Goal: Information Seeking & Learning: Learn about a topic

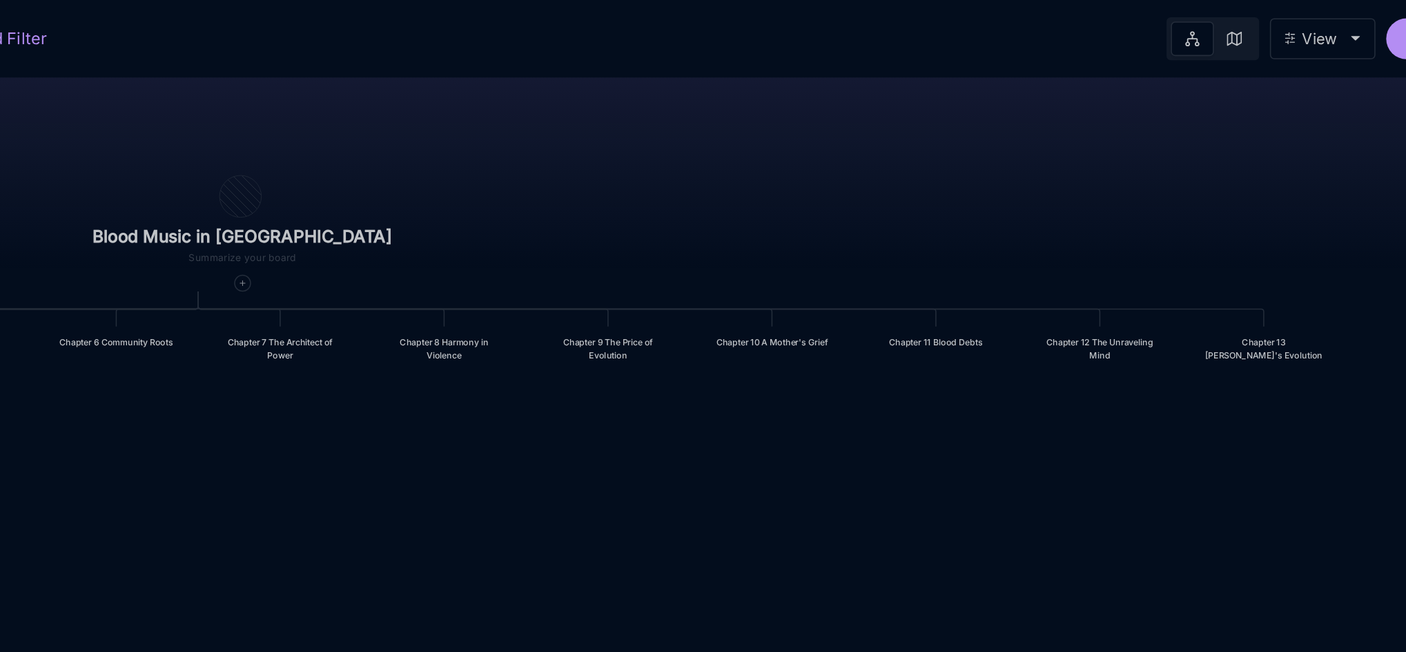
drag, startPoint x: 901, startPoint y: 273, endPoint x: 950, endPoint y: 336, distance: 79.2
click at [950, 336] on div "Blood Music in Memphis Prologue: The Weight of Water Chapter 1 Conscience Under…" at bounding box center [800, 348] width 1202 height 608
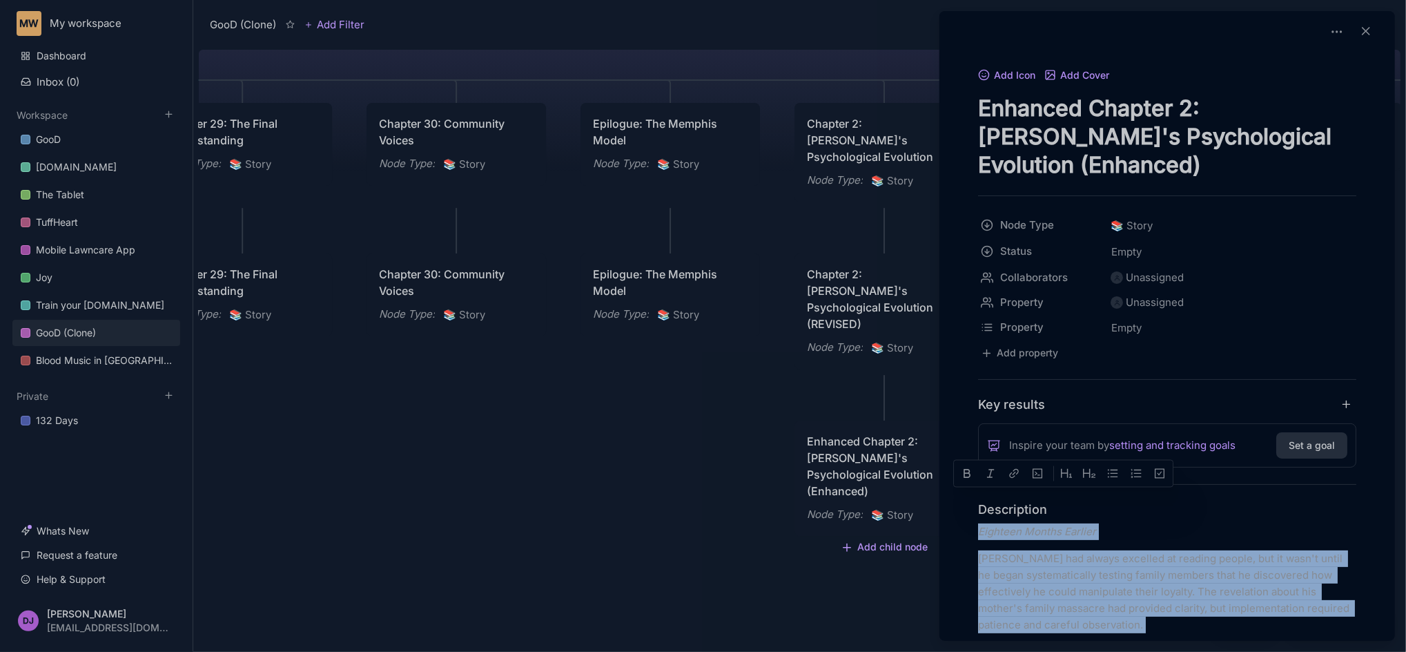
scroll to position [1774, 0]
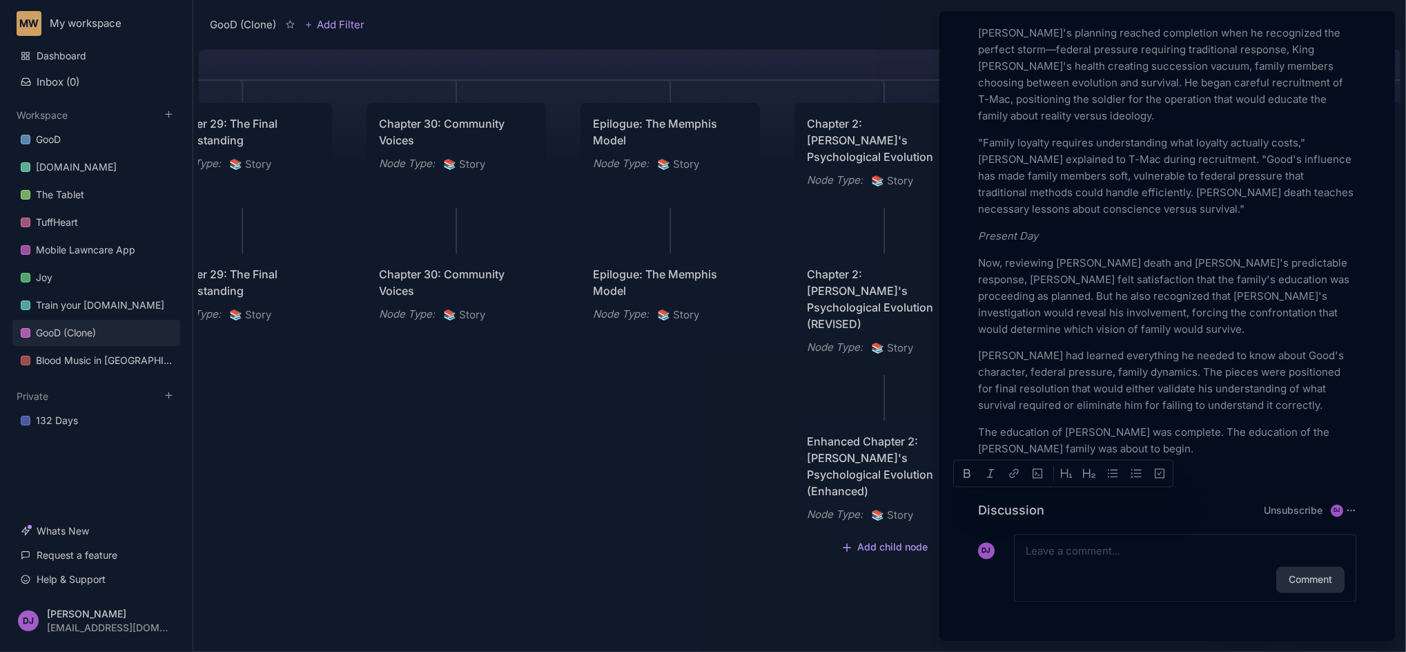
click at [428, 449] on div at bounding box center [703, 326] width 1406 height 652
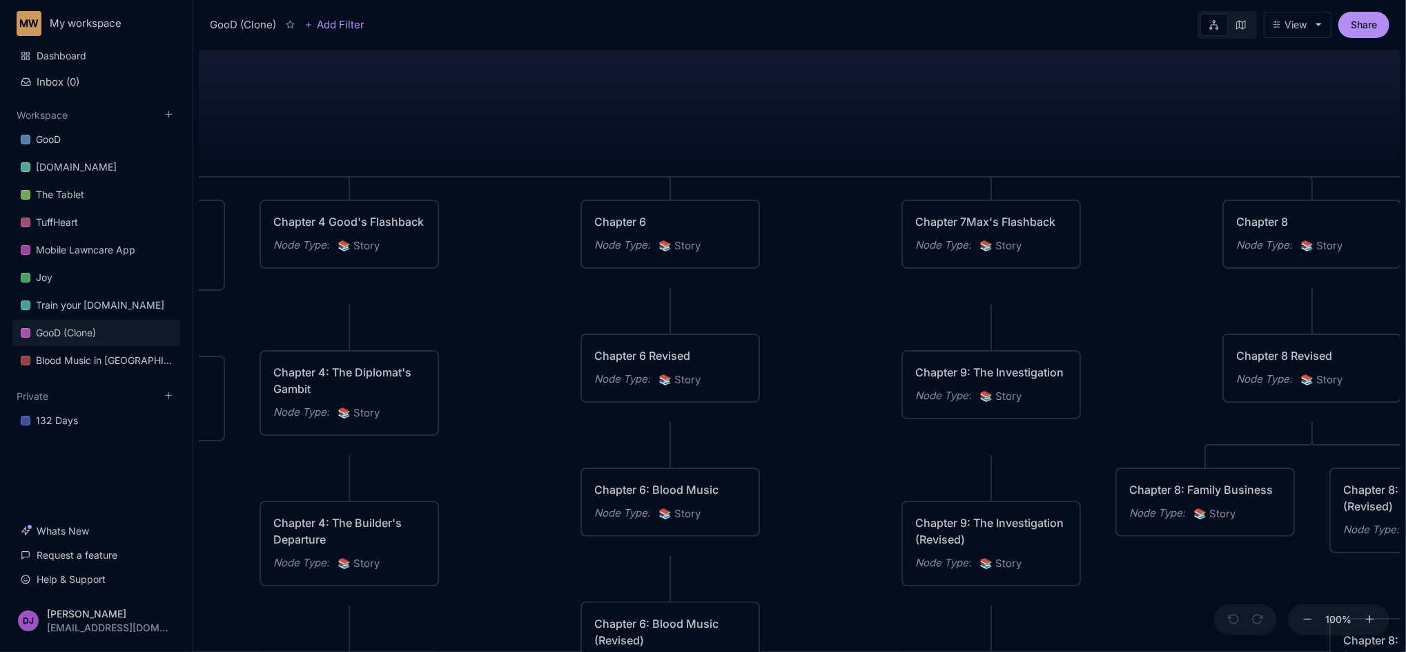
drag, startPoint x: 485, startPoint y: 350, endPoint x: 798, endPoint y: 59, distance: 428.0
click at [798, 59] on div "GooD (Clone) PLOT Node Type : 💎 Epic Status : Done Plot Revised Node Type : 📚 S…" at bounding box center [800, 348] width 1202 height 608
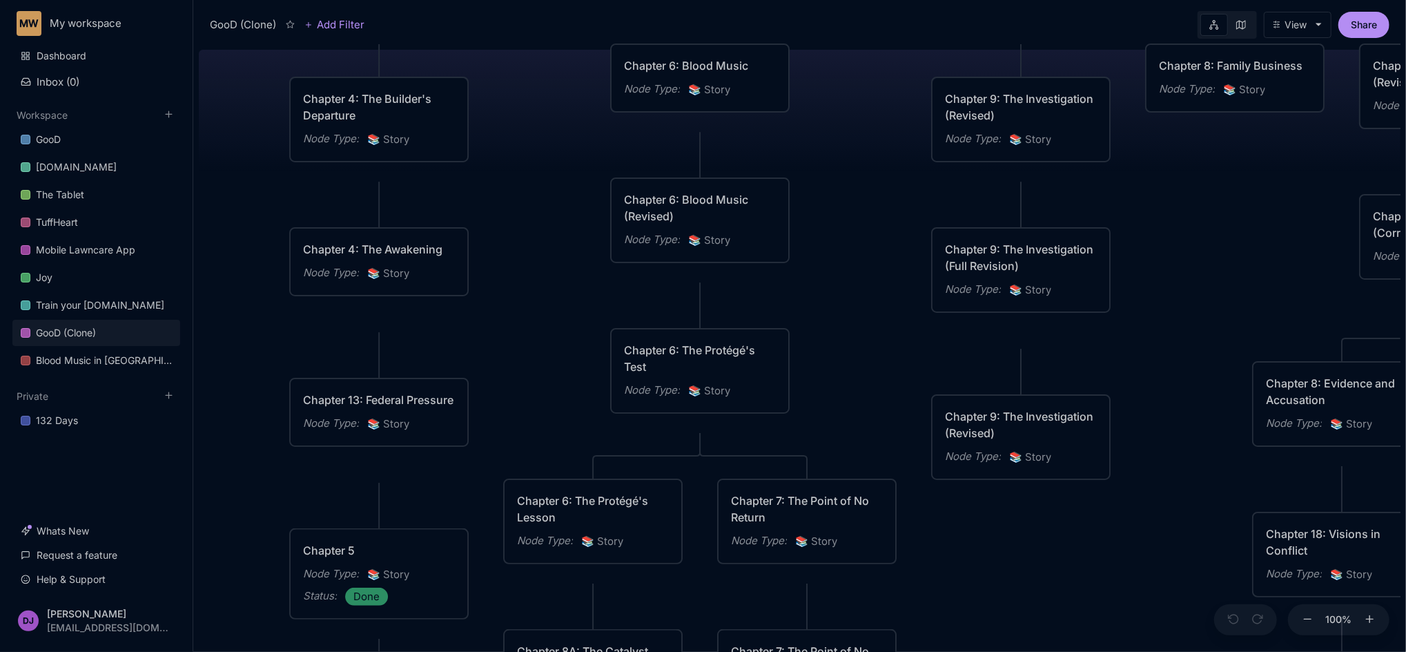
drag, startPoint x: 583, startPoint y: 452, endPoint x: 544, endPoint y: 76, distance: 377.7
click at [544, 76] on div "GooD (Clone) PLOT Node Type : 💎 Epic Status : Done Plot Revised Node Type : 📚 S…" at bounding box center [800, 348] width 1202 height 608
click at [423, 258] on div "Chapter 4: The Awakening" at bounding box center [379, 249] width 152 height 17
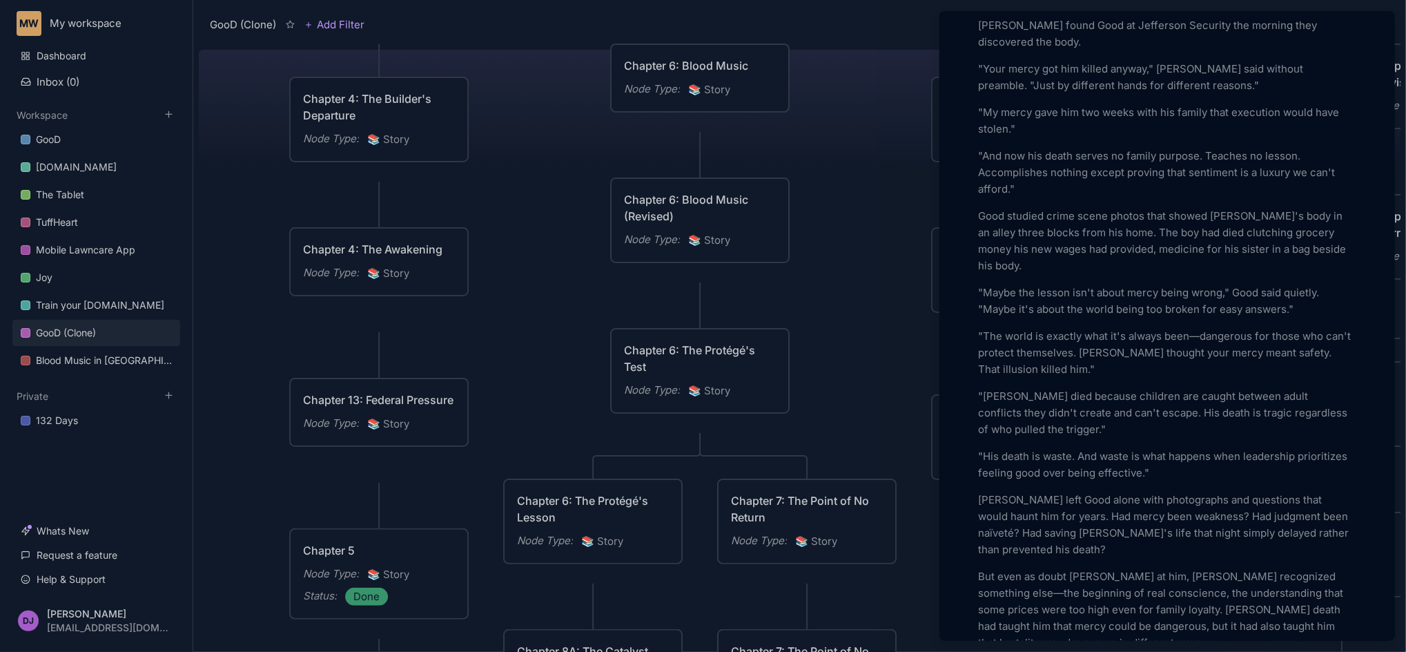
scroll to position [3425, 0]
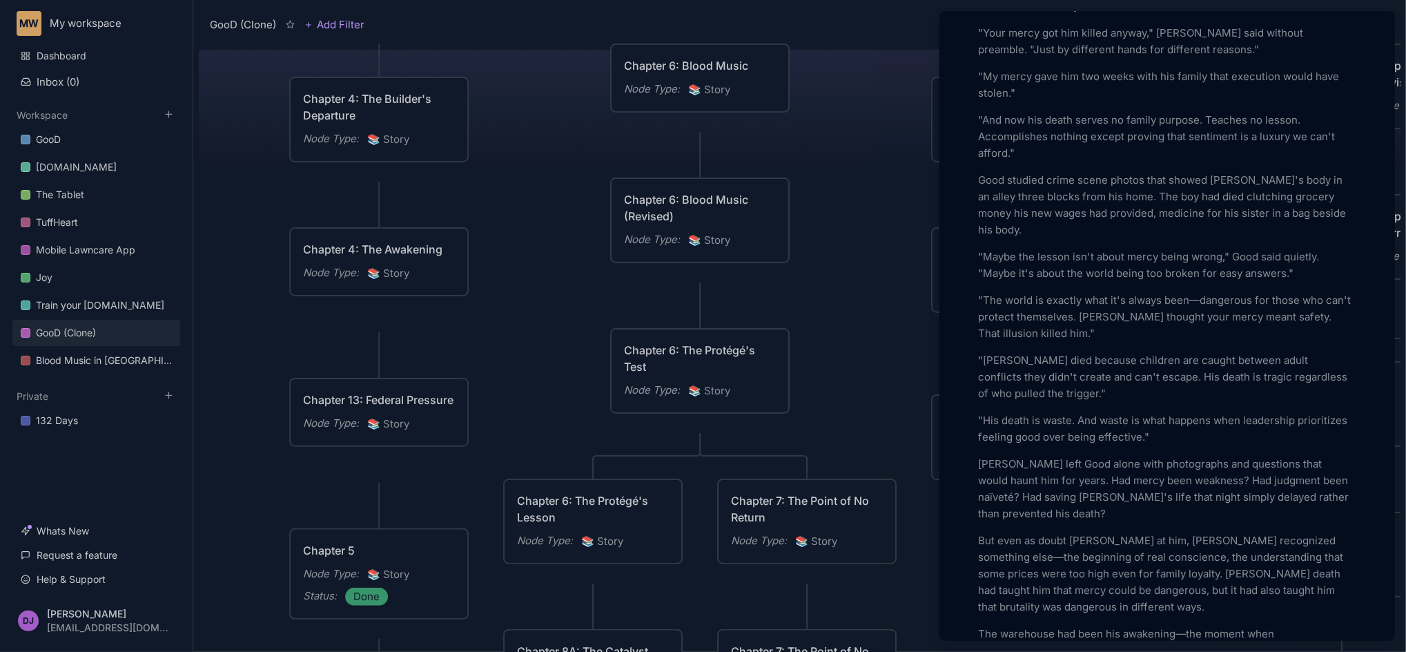
click at [269, 197] on div at bounding box center [703, 326] width 1406 height 652
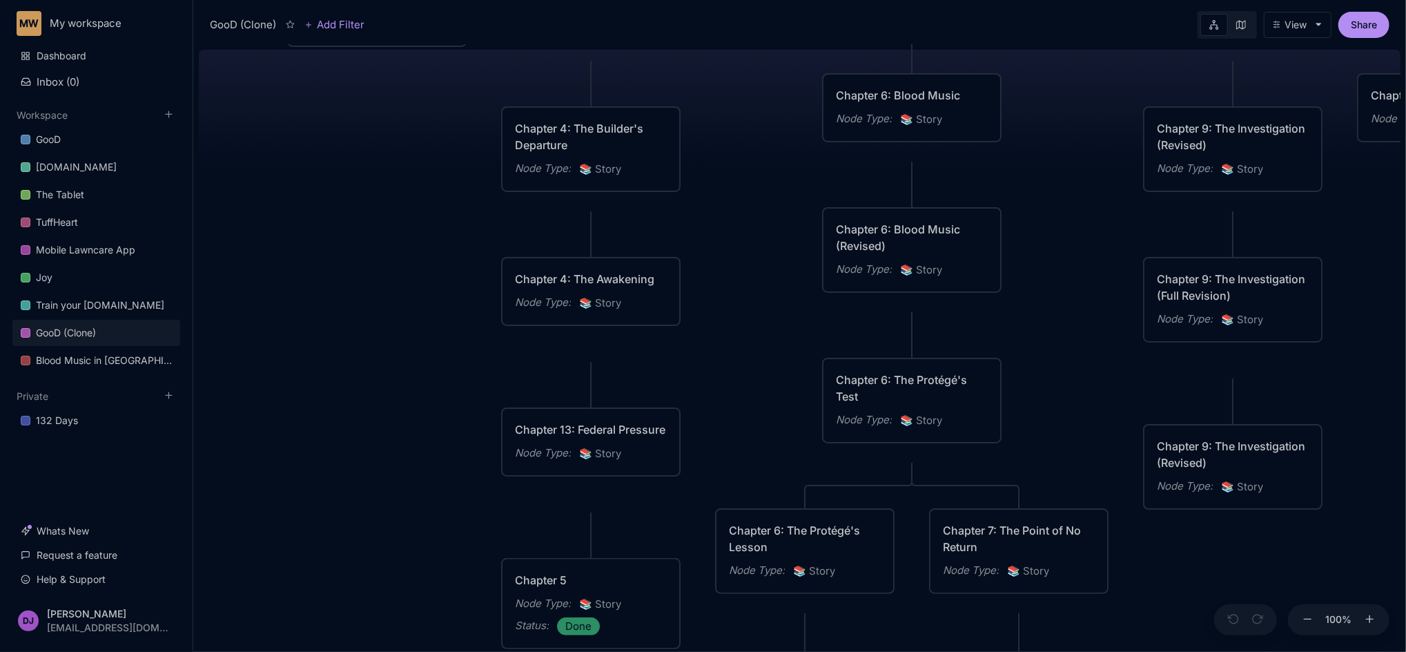
drag, startPoint x: 269, startPoint y: 197, endPoint x: 481, endPoint y: 226, distance: 214.0
click at [481, 226] on div "GooD (Clone) PLOT Node Type : 💎 Epic Status : Done Plot Revised Node Type : 📚 S…" at bounding box center [800, 348] width 1202 height 608
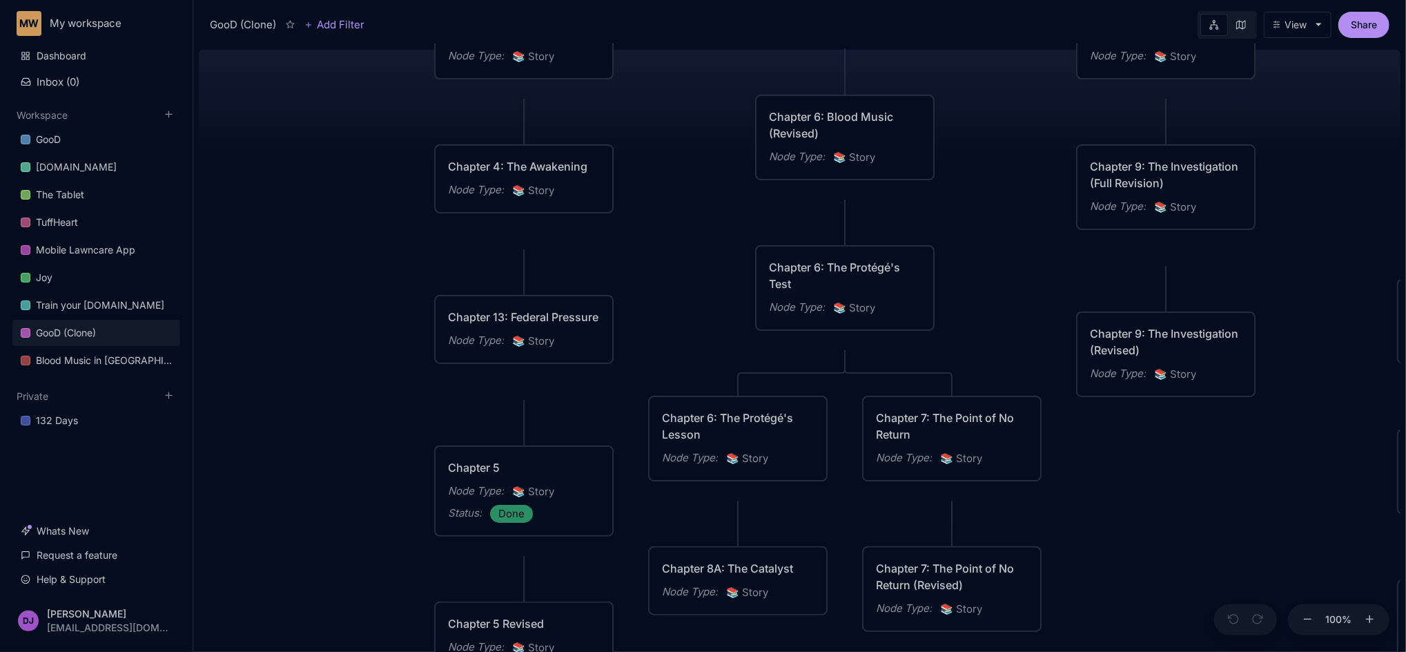
drag, startPoint x: 468, startPoint y: 427, endPoint x: 400, endPoint y: 314, distance: 131.9
click at [400, 314] on div "GooD (Clone) PLOT Node Type : 💎 Epic Status : Done Plot Revised Node Type : 📚 S…" at bounding box center [800, 348] width 1202 height 608
click at [534, 325] on div "Chapter 13: Federal Pressure" at bounding box center [523, 316] width 152 height 17
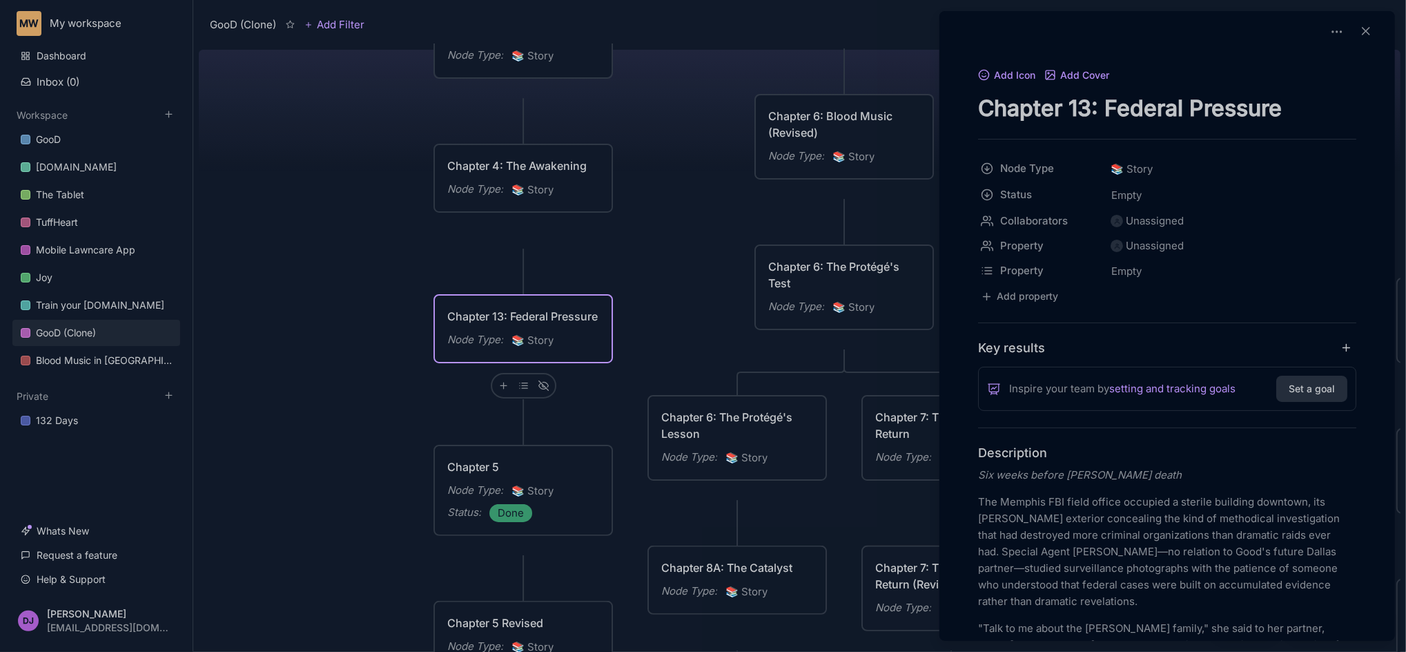
click at [940, 467] on div "Add Icon Add Cover Chapter 13: Federal Pressure Node Type 📚 Story Status Empty …" at bounding box center [1168, 326] width 456 height 630
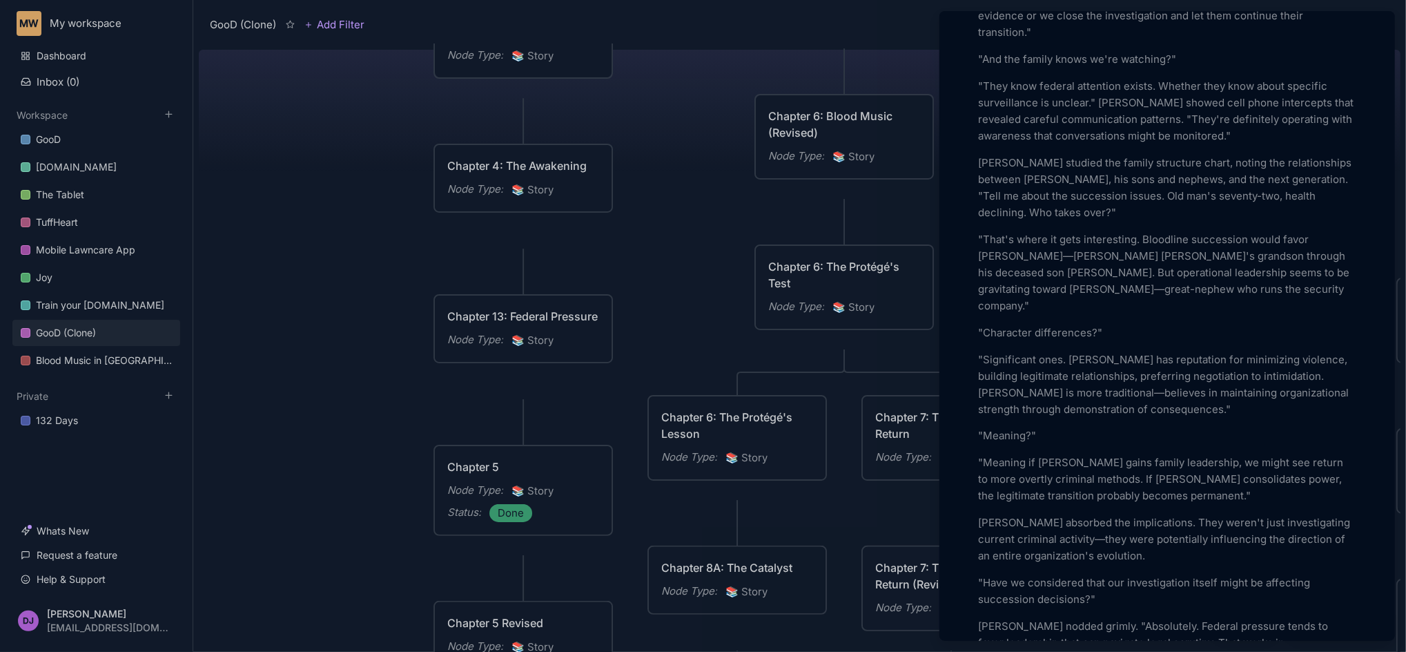
scroll to position [1730, 0]
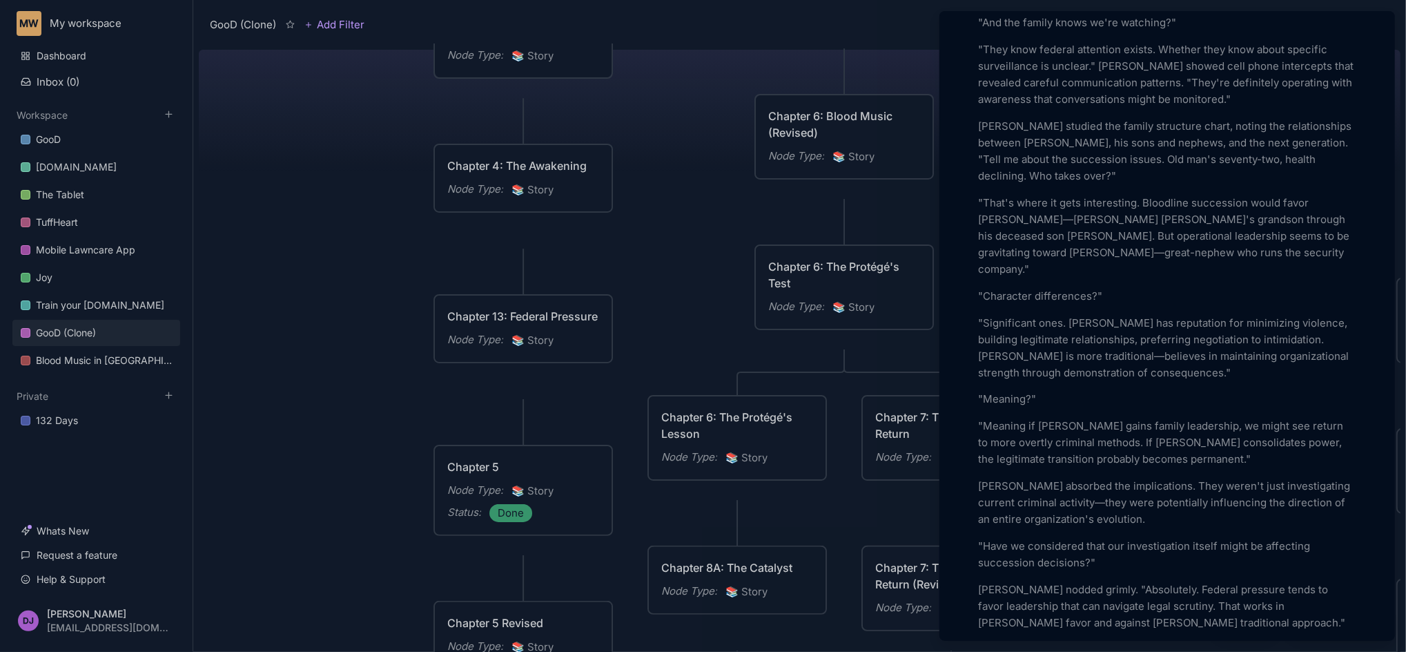
click at [327, 438] on div at bounding box center [703, 326] width 1406 height 652
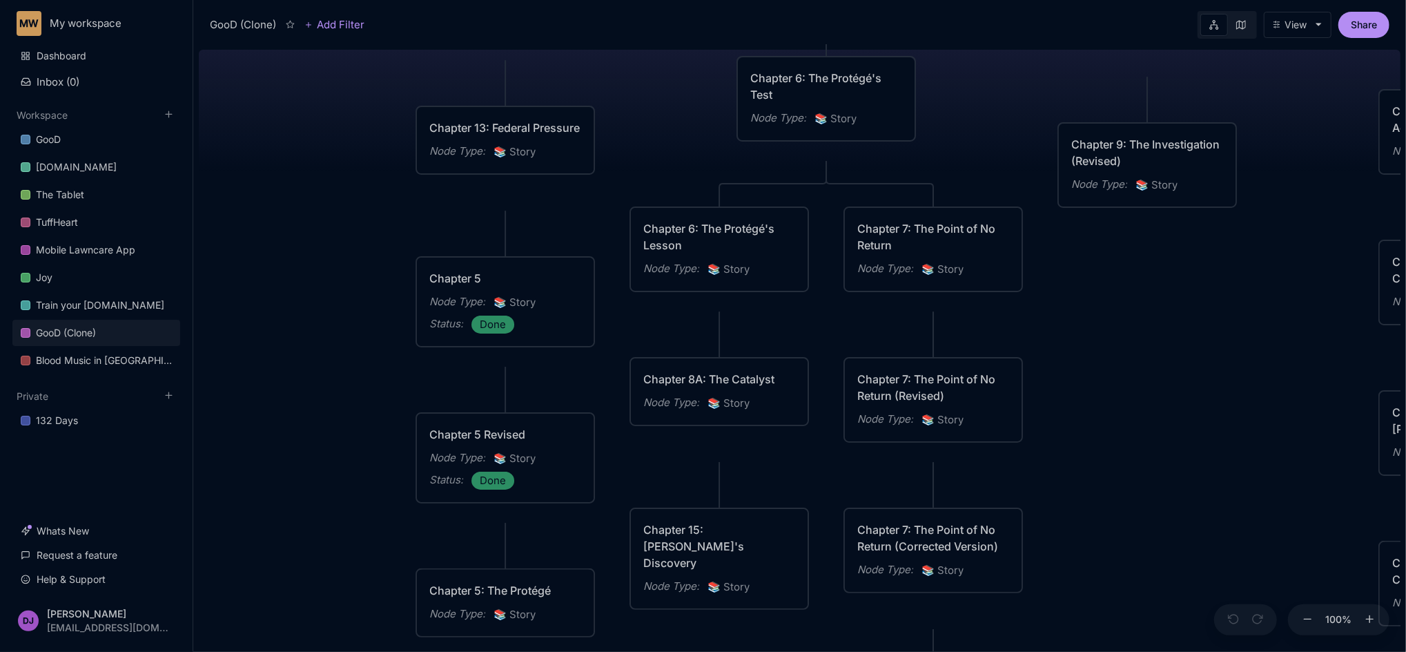
drag, startPoint x: 394, startPoint y: 503, endPoint x: 376, endPoint y: 314, distance: 190.0
click at [376, 314] on div "GooD (Clone) PLOT Node Type : 💎 Epic Status : Done Plot Revised Node Type : 📚 S…" at bounding box center [800, 348] width 1202 height 608
click at [735, 387] on div "Chapter 8A: The Catalyst" at bounding box center [720, 378] width 152 height 17
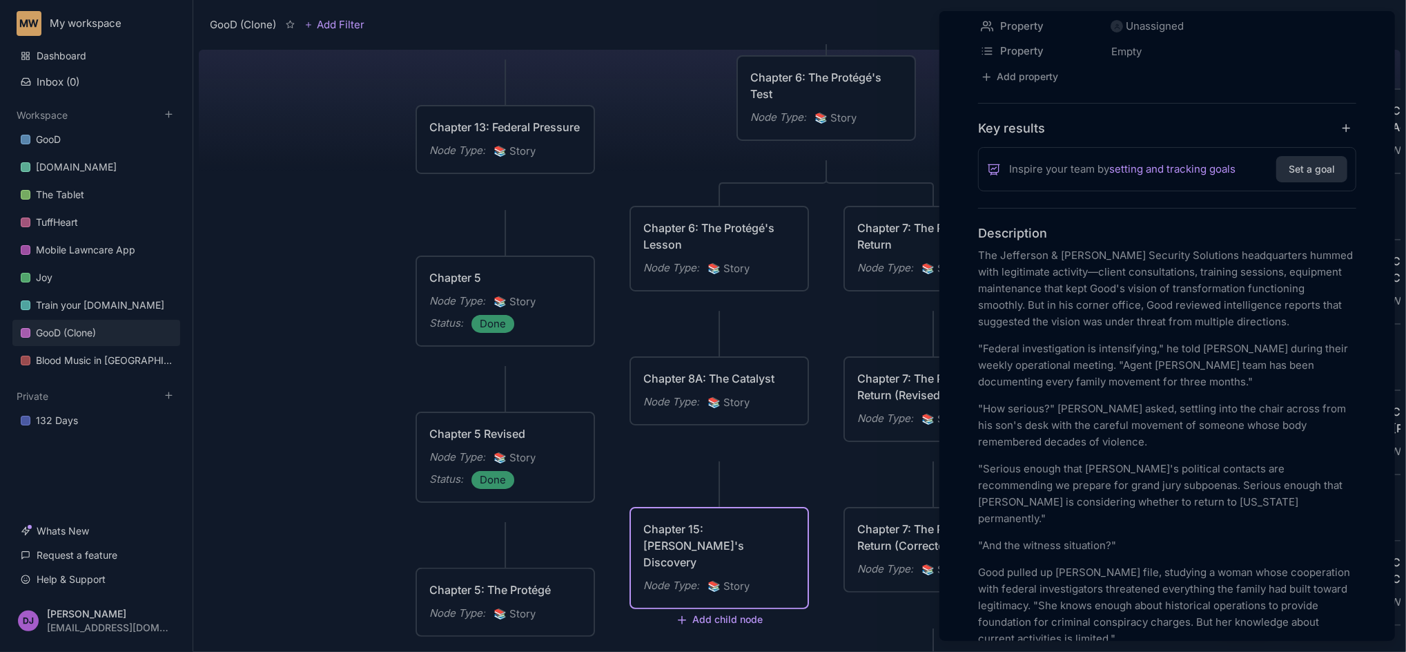
scroll to position [221, 0]
click at [329, 504] on div at bounding box center [703, 326] width 1406 height 652
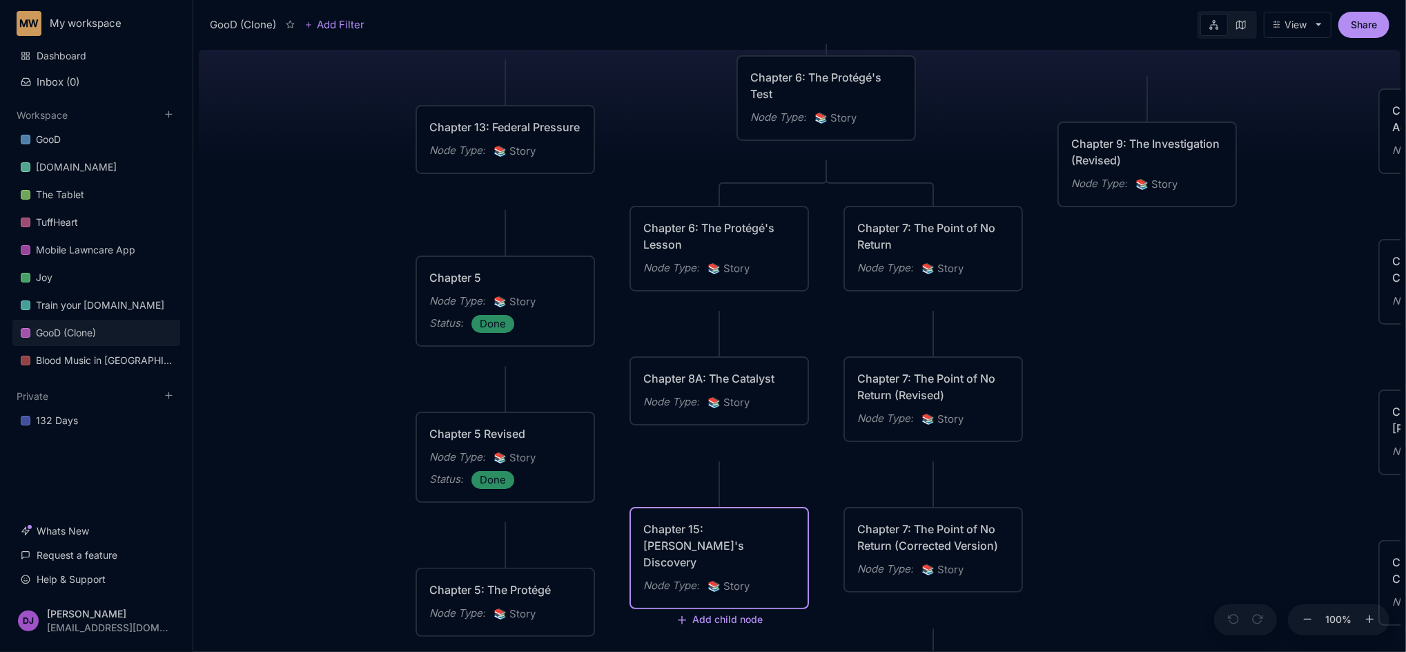
click at [329, 504] on div "GooD (Clone) PLOT Node Type : 💎 Epic Status : Done Plot Revised Node Type : 📚 S…" at bounding box center [800, 348] width 1202 height 608
click at [336, 512] on div "GooD (Clone) PLOT Node Type : 💎 Epic Status : Done Plot Revised Node Type : 📚 S…" at bounding box center [800, 348] width 1202 height 608
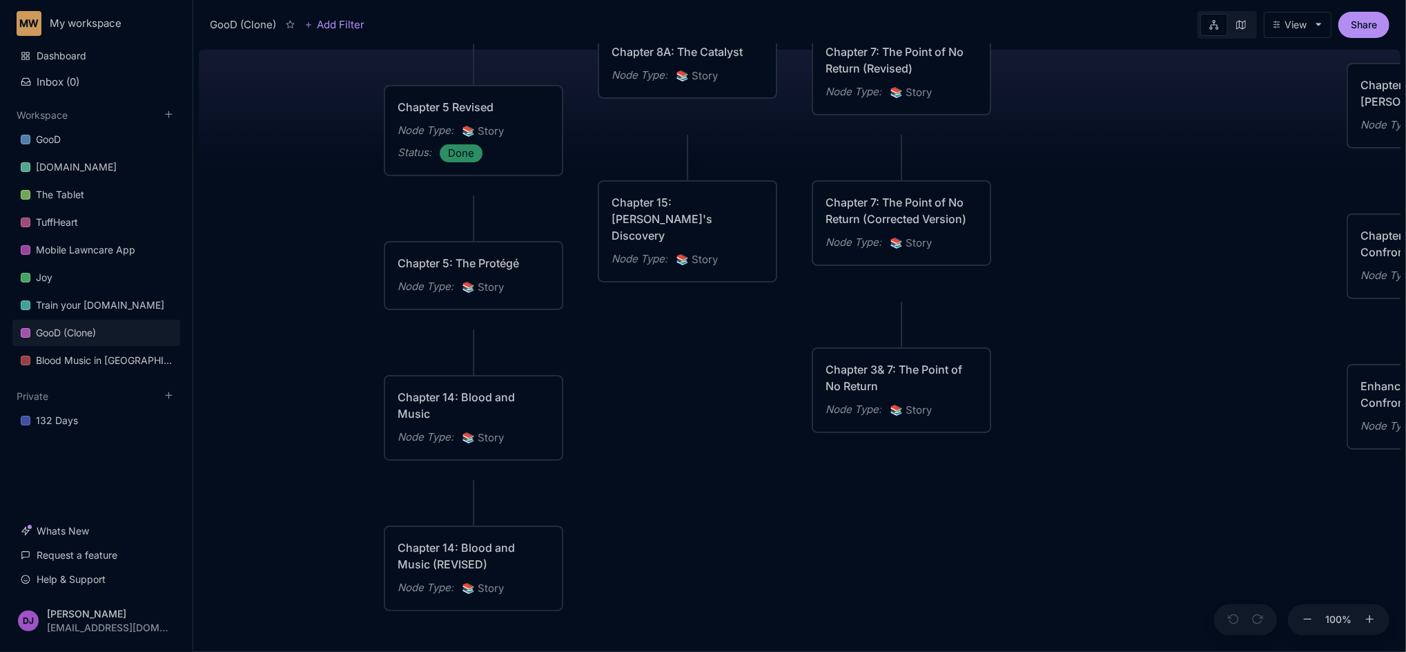
drag, startPoint x: 336, startPoint y: 519, endPoint x: 304, endPoint y: 193, distance: 328.1
click at [304, 193] on div "GooD (Clone) PLOT Node Type : 💎 Epic Status : Done Plot Revised Node Type : 📚 S…" at bounding box center [800, 348] width 1202 height 608
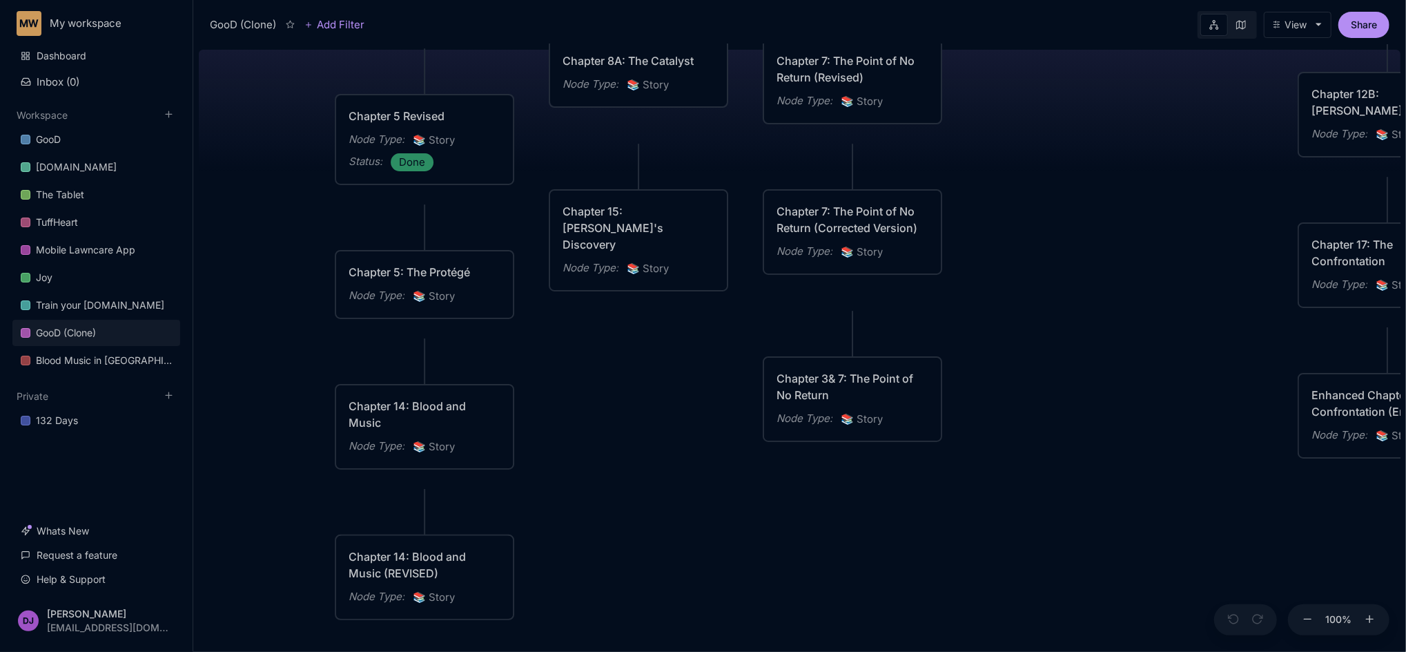
drag, startPoint x: 767, startPoint y: 453, endPoint x: 718, endPoint y: 462, distance: 49.8
click at [718, 462] on div "GooD (Clone) PLOT Node Type : 💎 Epic Status : Done Plot Revised Node Type : 📚 S…" at bounding box center [800, 348] width 1202 height 608
click at [438, 570] on div "Chapter 14: Blood and Music (REVISED)" at bounding box center [425, 564] width 152 height 33
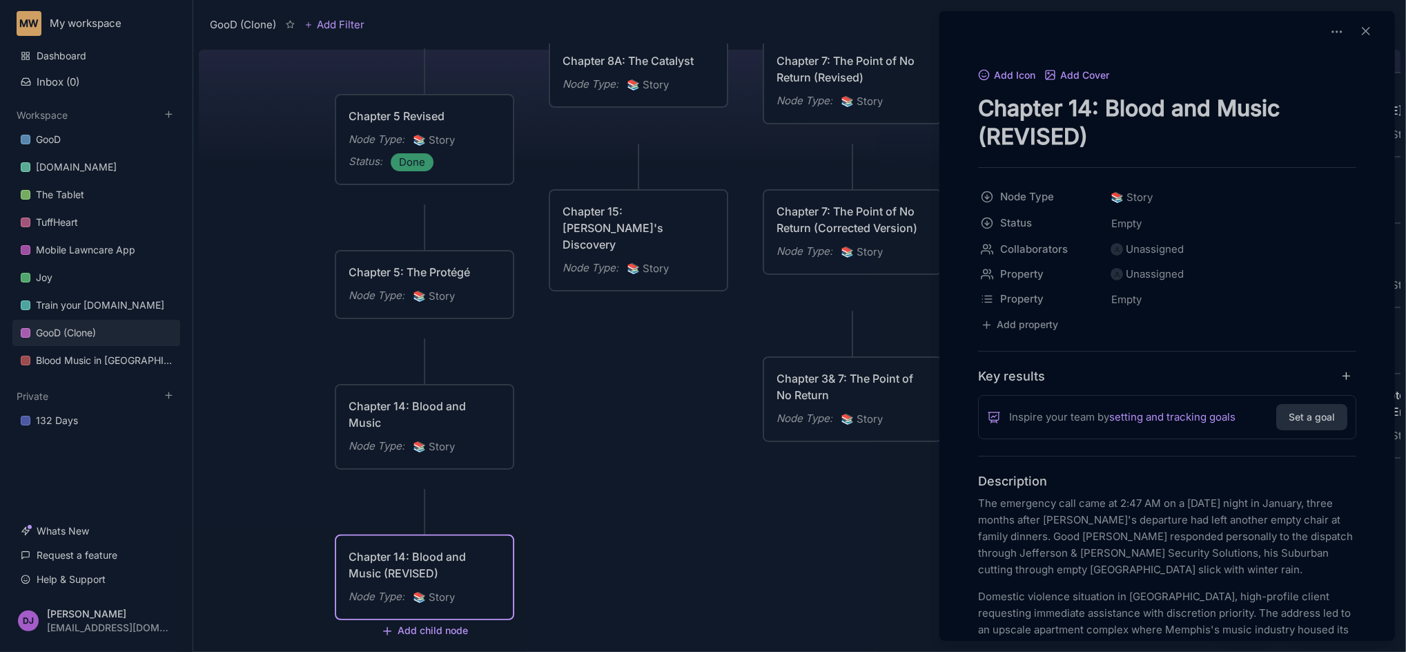
click at [661, 550] on div at bounding box center [703, 326] width 1406 height 652
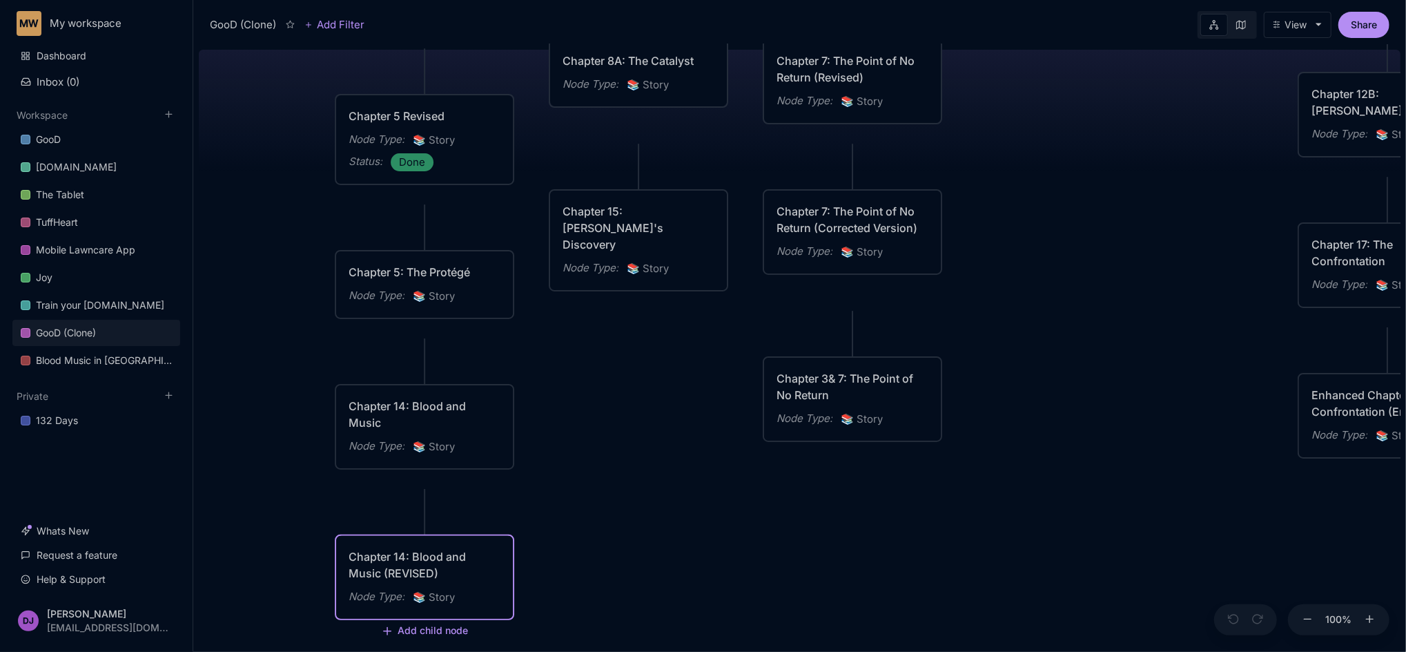
click at [473, 566] on div "Chapter 14: Blood and Music (REVISED)" at bounding box center [425, 564] width 152 height 33
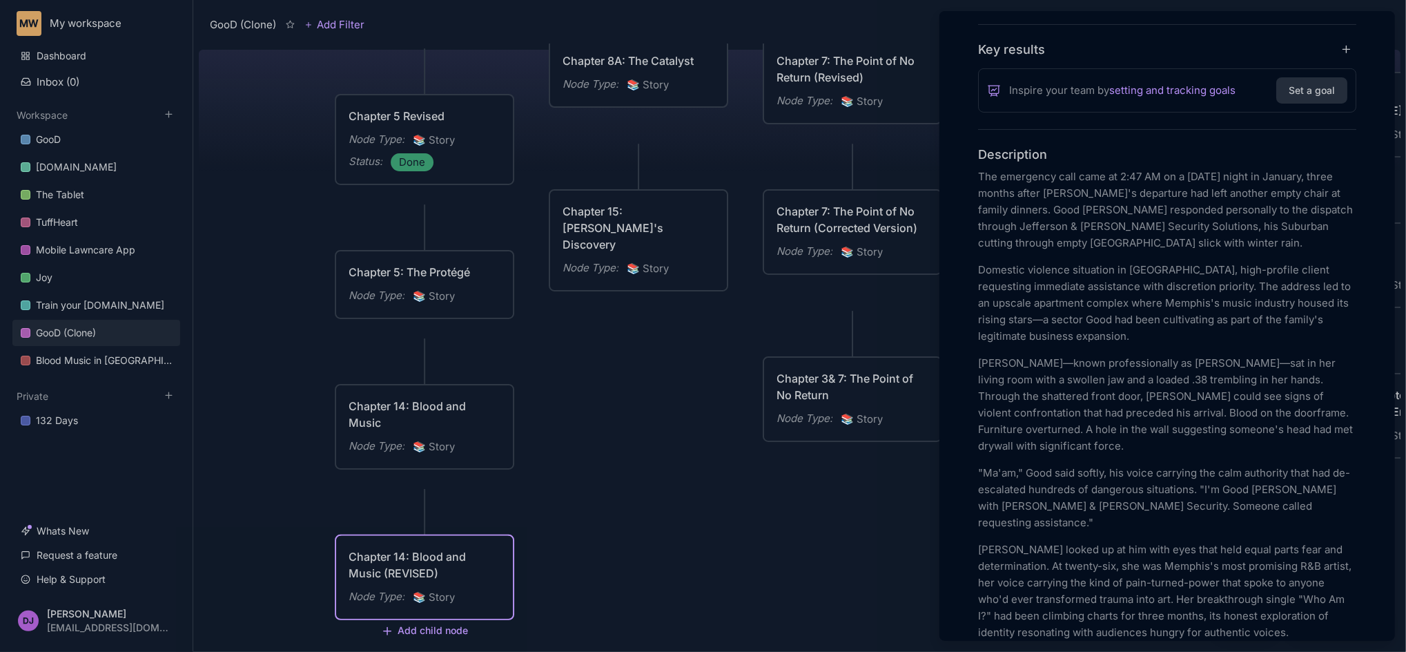
scroll to position [478, 0]
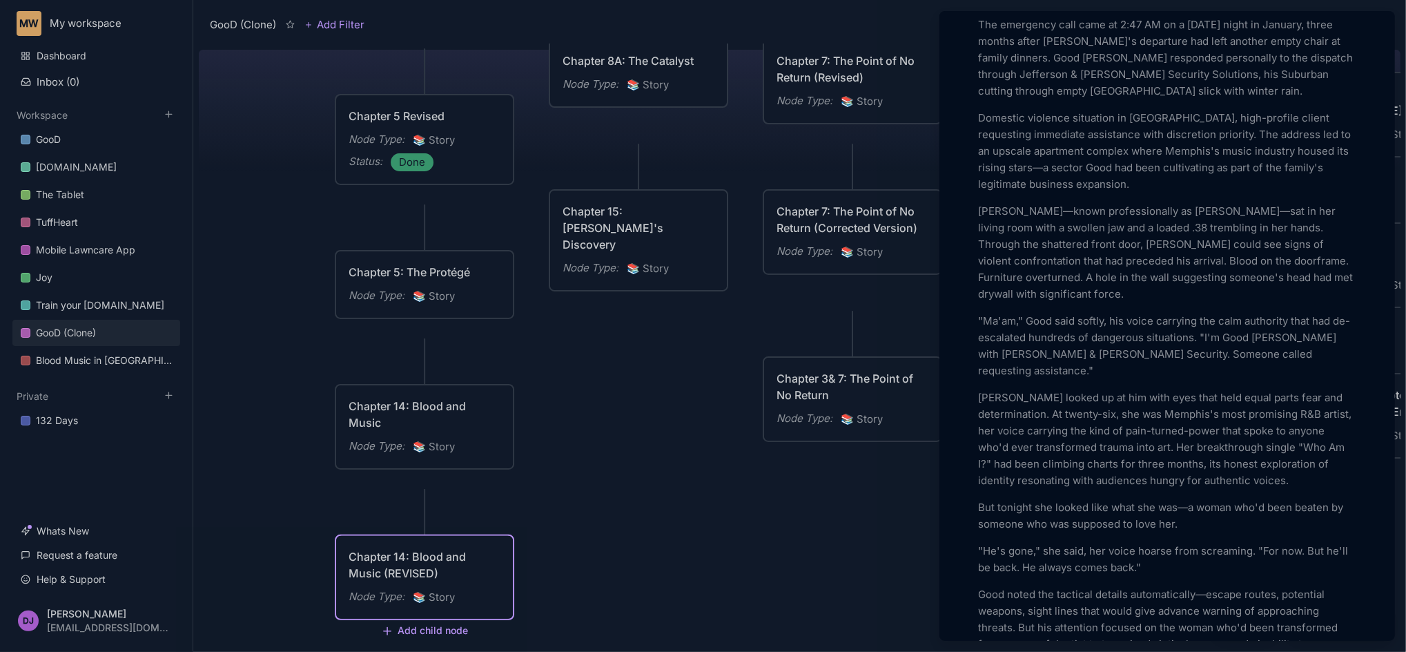
click at [708, 542] on div at bounding box center [703, 326] width 1406 height 652
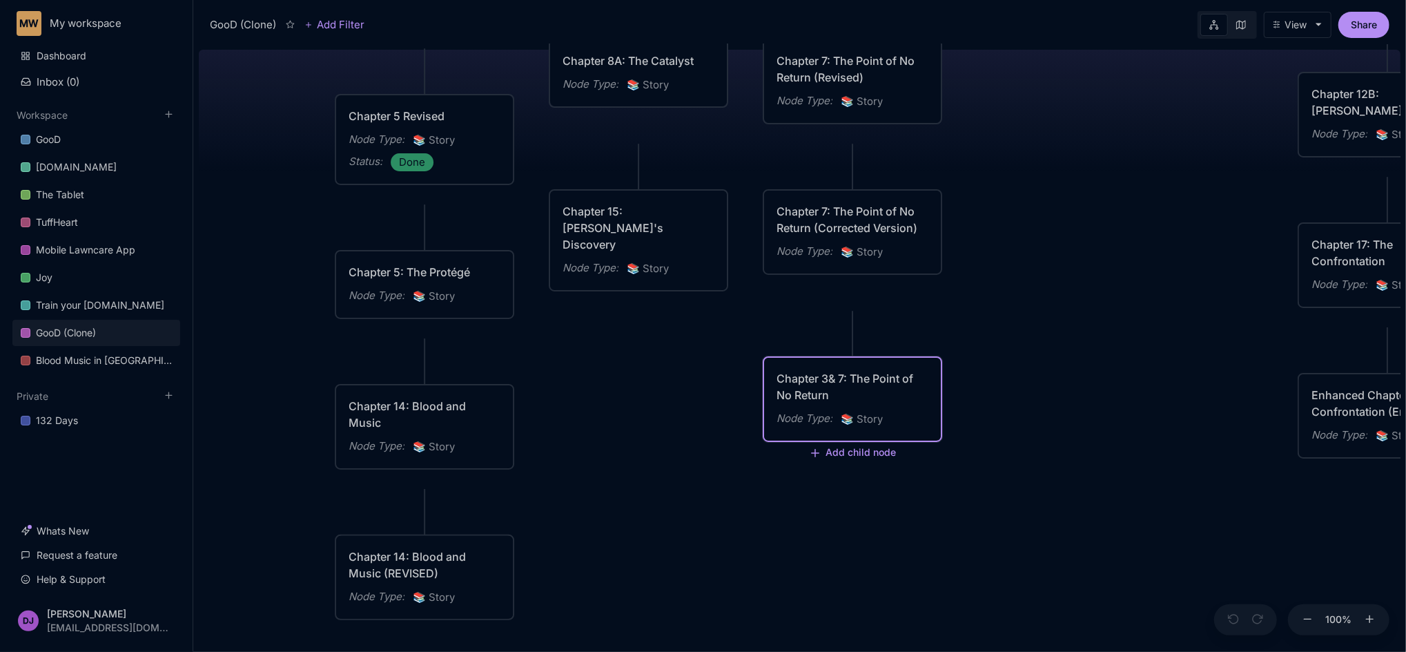
click at [838, 385] on div "Chapter 3& 7: The Point of No Return" at bounding box center [853, 386] width 152 height 33
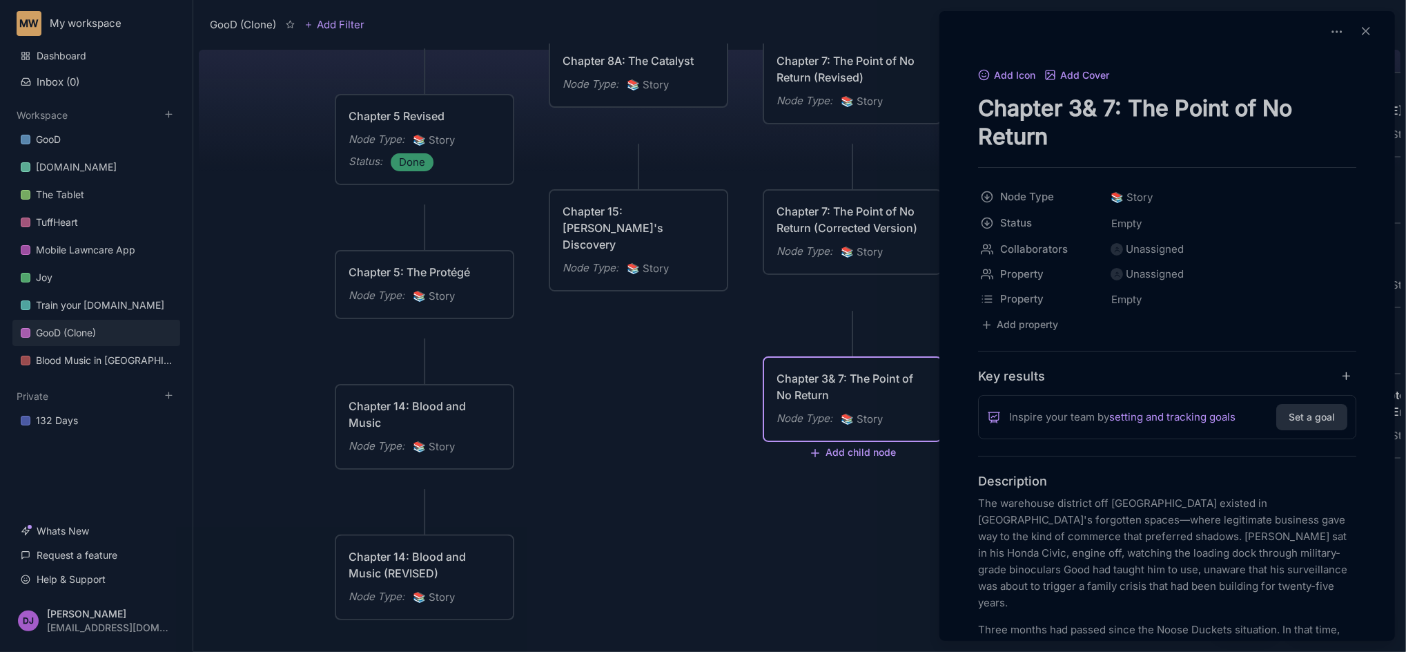
click at [936, 445] on div at bounding box center [703, 326] width 1406 height 652
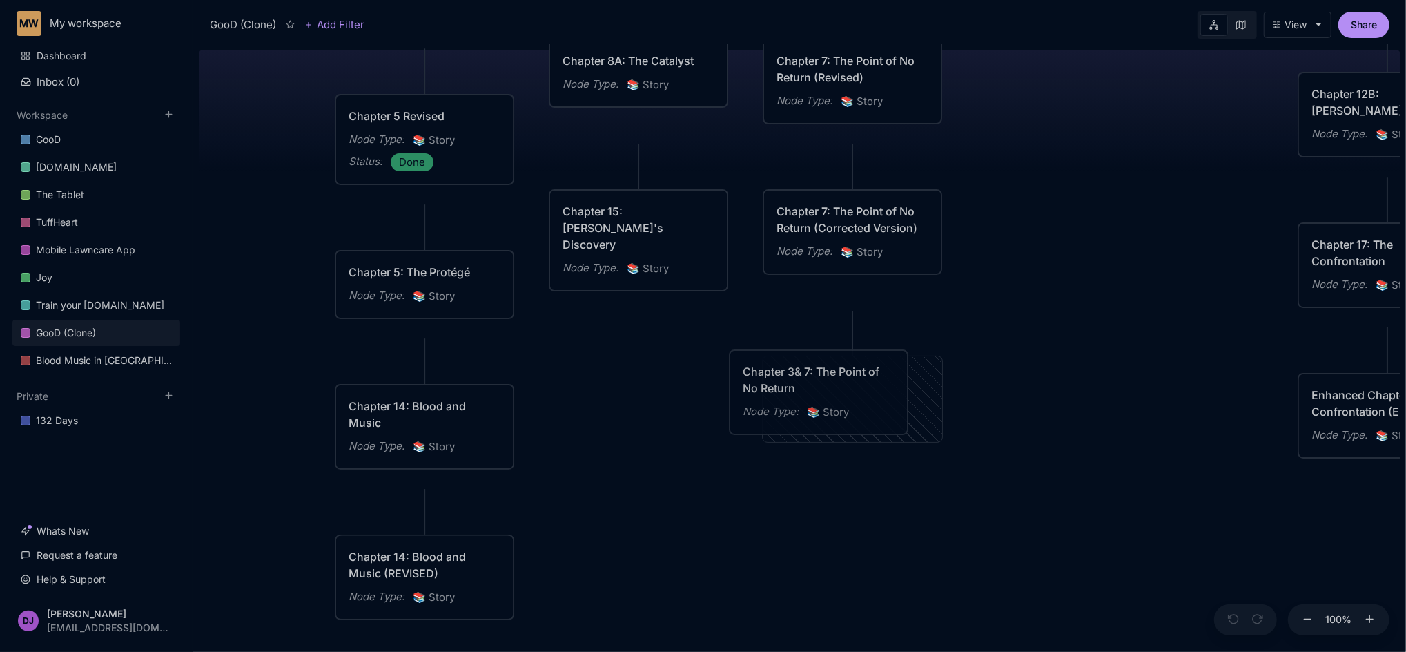
drag, startPoint x: 936, startPoint y: 445, endPoint x: 907, endPoint y: 423, distance: 35.5
click at [907, 423] on div "Chapter 3& 7: The Point of No Return Node Type : 📚 Story" at bounding box center [819, 392] width 180 height 86
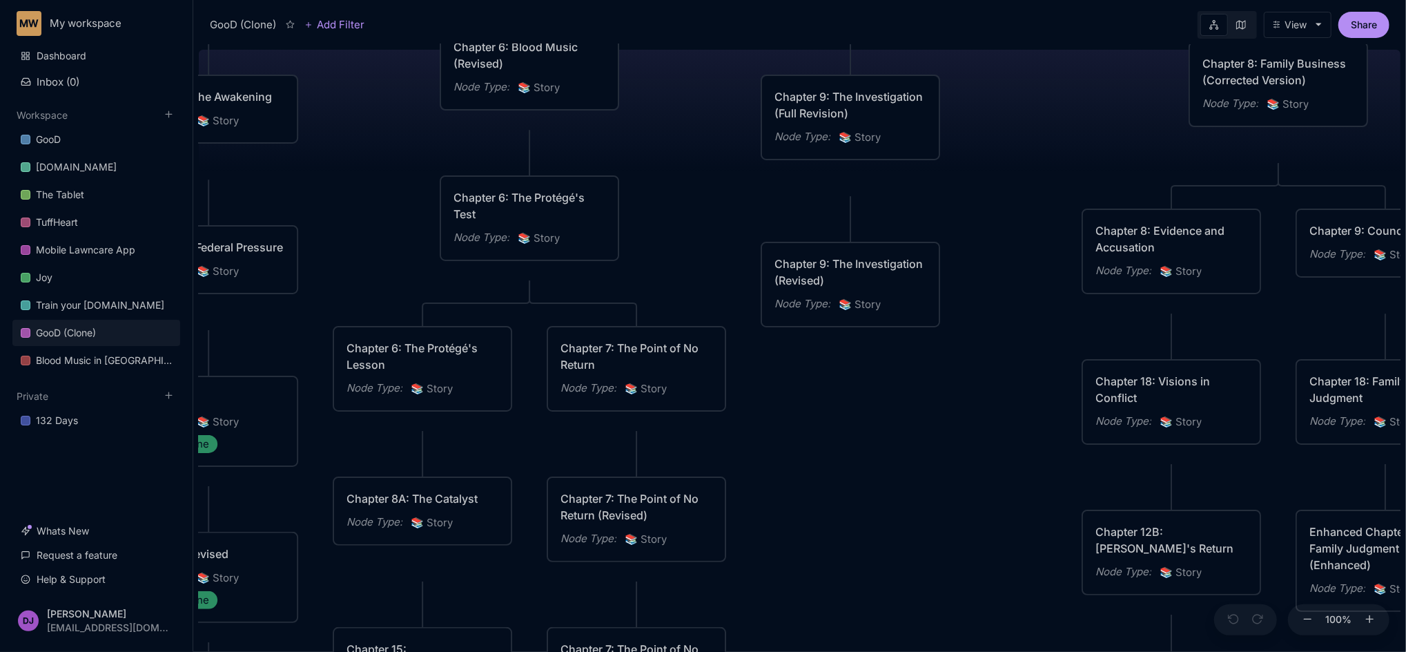
drag, startPoint x: 1089, startPoint y: 244, endPoint x: 873, endPoint y: 682, distance: 488.2
click at [873, 651] on html "MW My workspace Dashboard Inbox ( 0 ) Workspace GooD [DOMAIN_NAME] The Tablet T…" at bounding box center [703, 326] width 1406 height 652
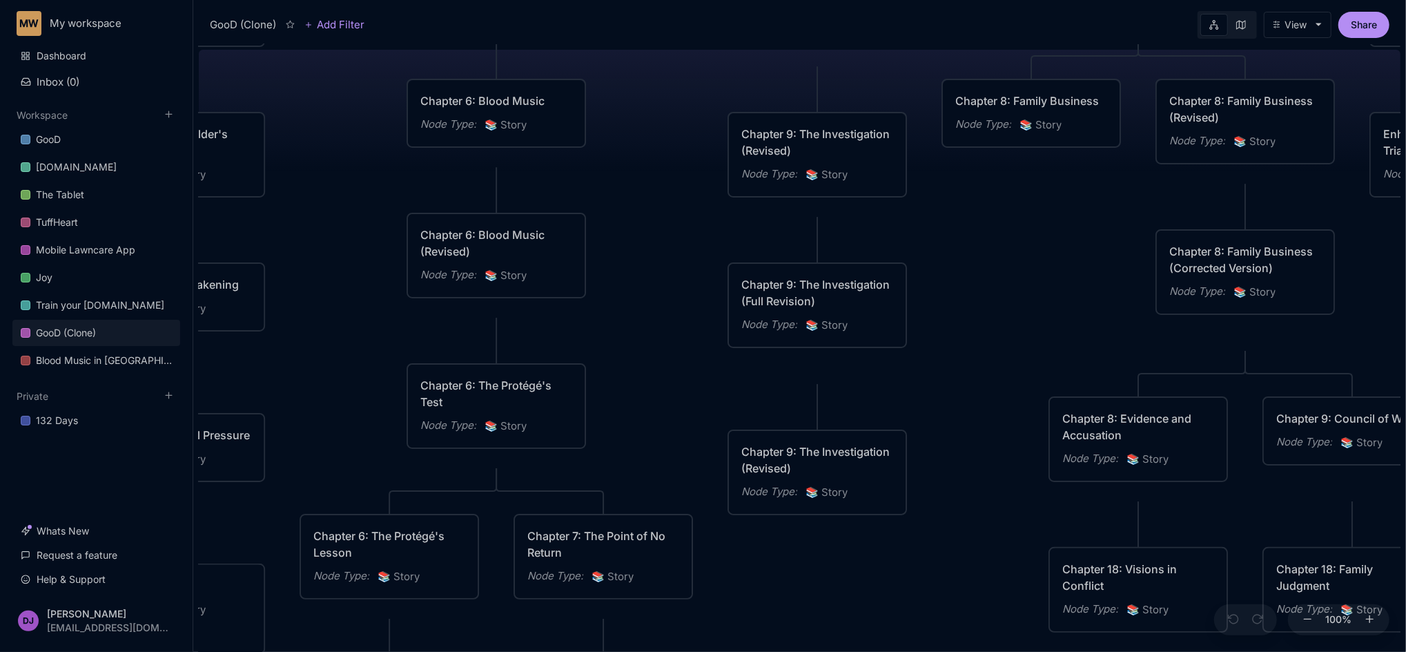
drag, startPoint x: 974, startPoint y: 441, endPoint x: 941, endPoint y: 628, distance: 190.7
click at [941, 628] on div "GooD (Clone) PLOT Node Type : 💎 Epic Status : Done Plot Revised Node Type : 📚 S…" at bounding box center [800, 348] width 1202 height 608
click at [1037, 354] on div "GooD (Clone) PLOT Node Type : 💎 Epic Status : Done Plot Revised Node Type : 📚 S…" at bounding box center [800, 348] width 1202 height 608
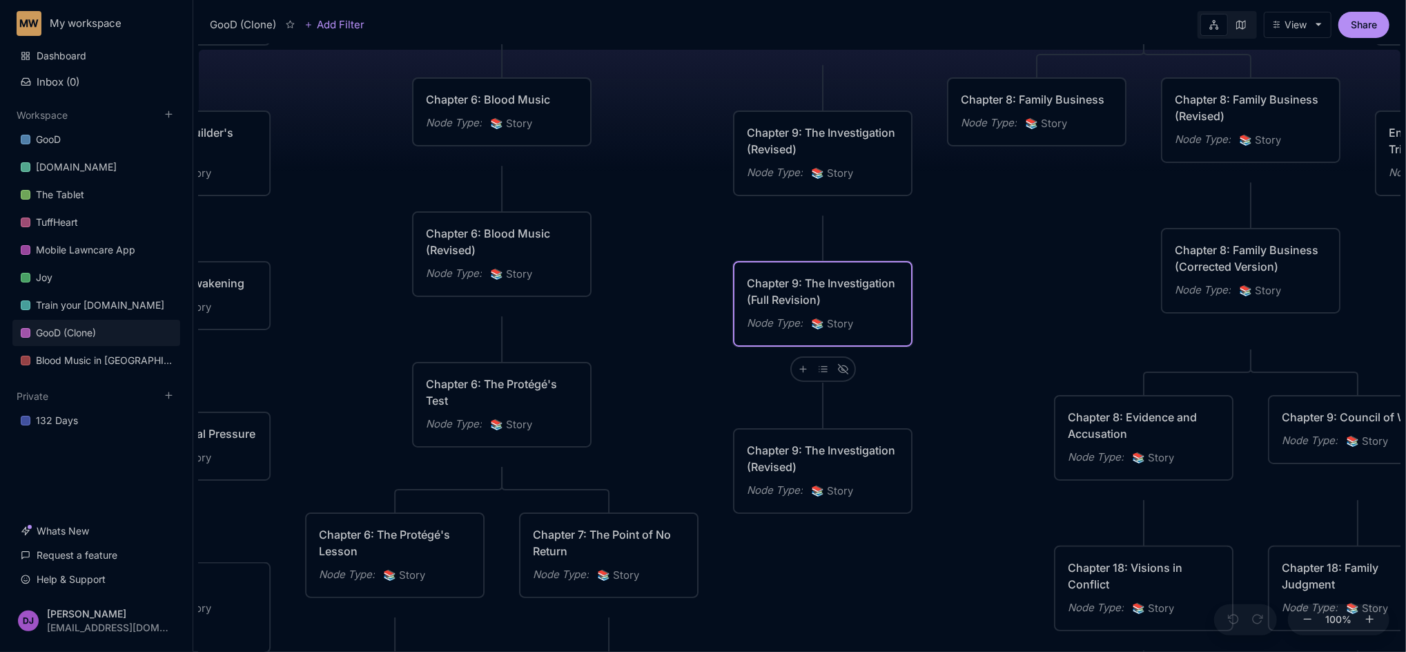
click at [874, 308] on div "Chapter 9: The Investigation (Full Revision)" at bounding box center [823, 291] width 152 height 33
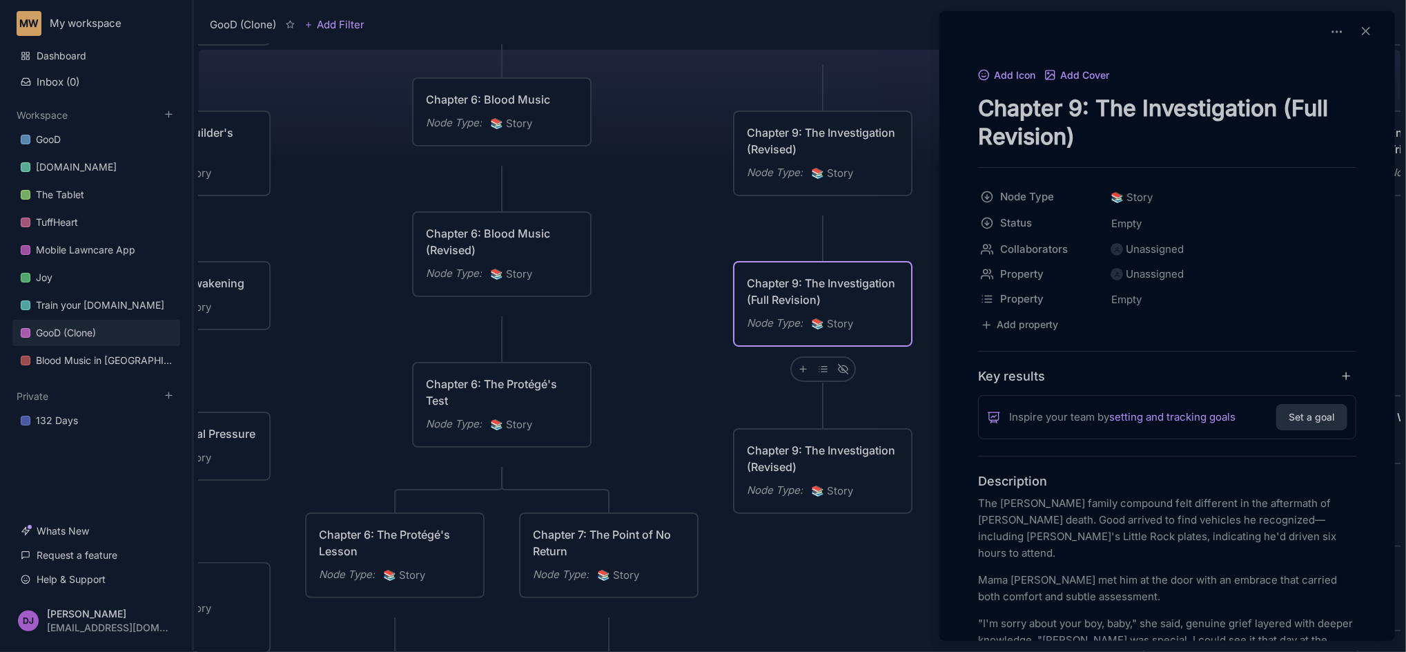
click at [934, 479] on div at bounding box center [703, 326] width 1406 height 652
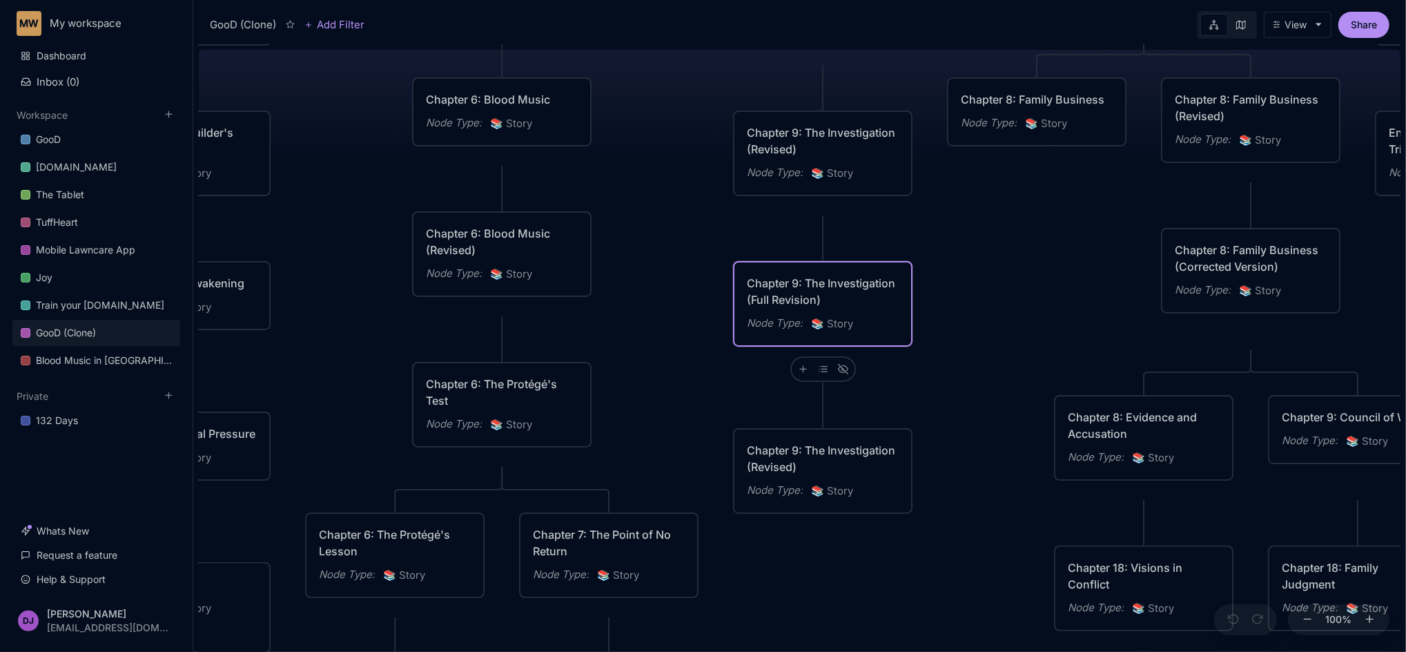
click at [849, 287] on div "Chapter 9: The Investigation (Full Revision)" at bounding box center [823, 291] width 152 height 33
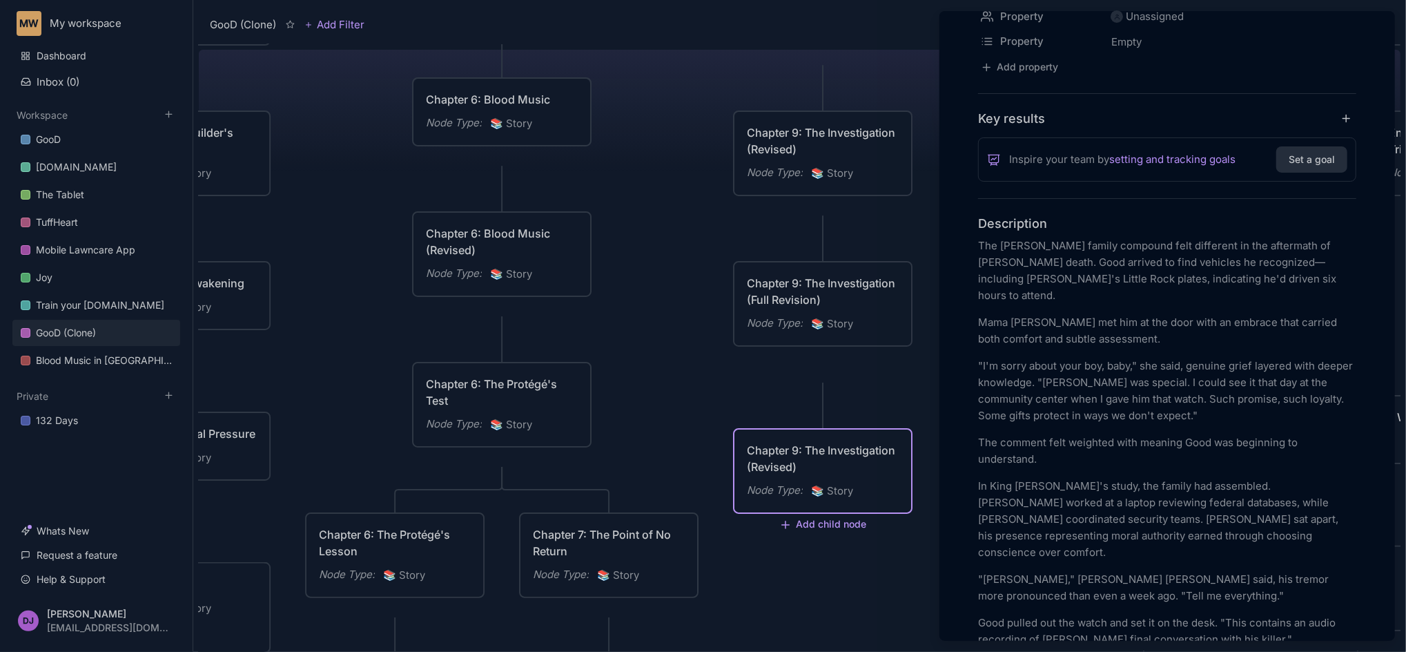
scroll to position [294, 0]
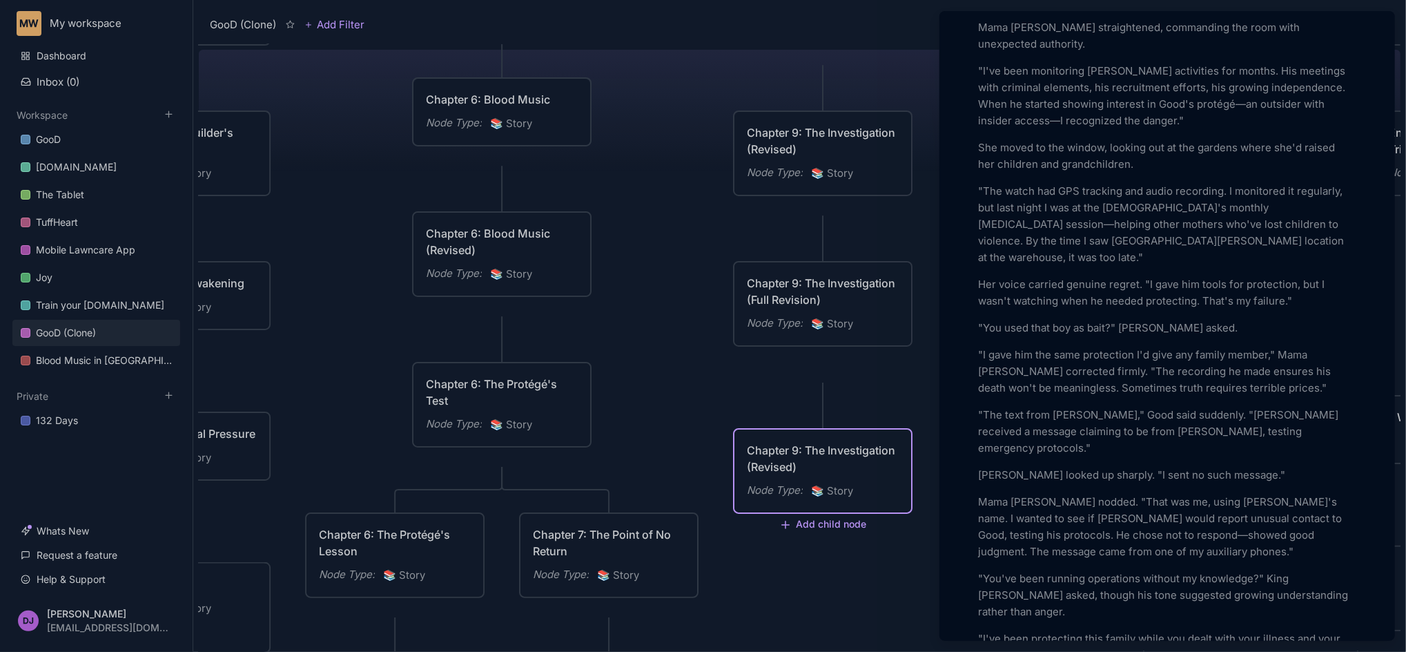
scroll to position [1252, 0]
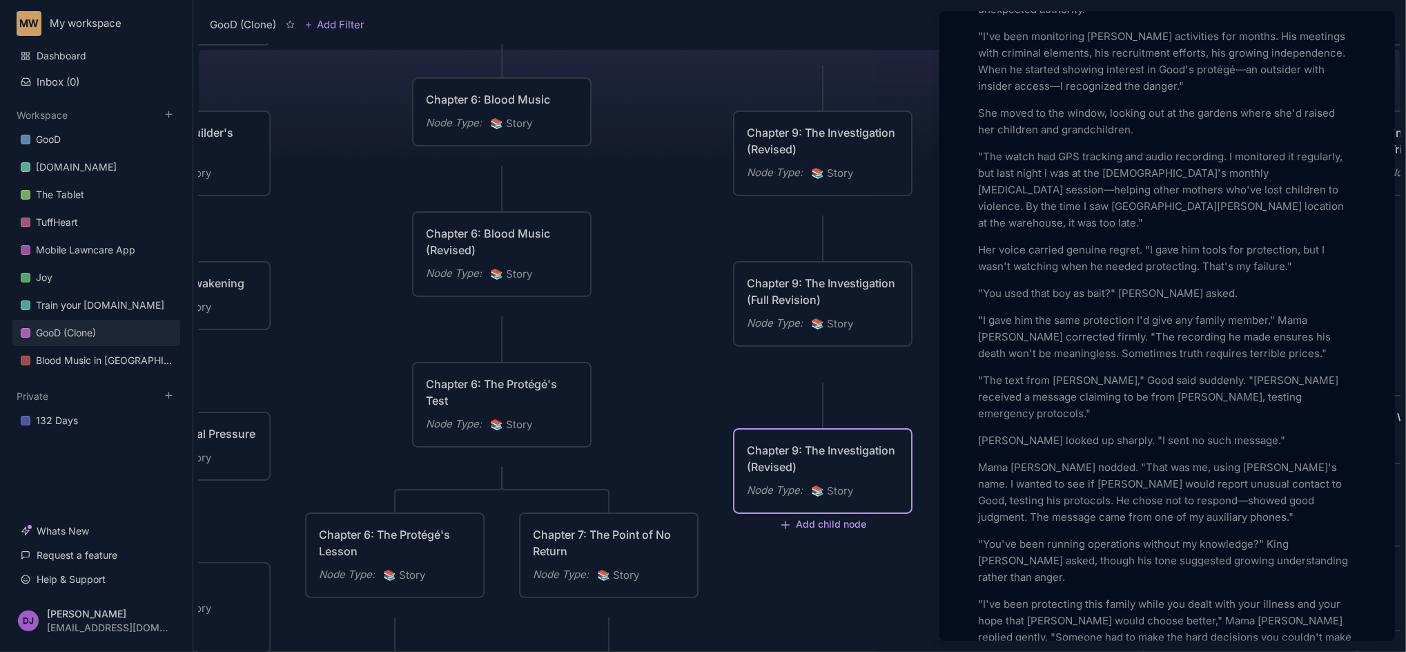
click at [893, 601] on div at bounding box center [703, 326] width 1406 height 652
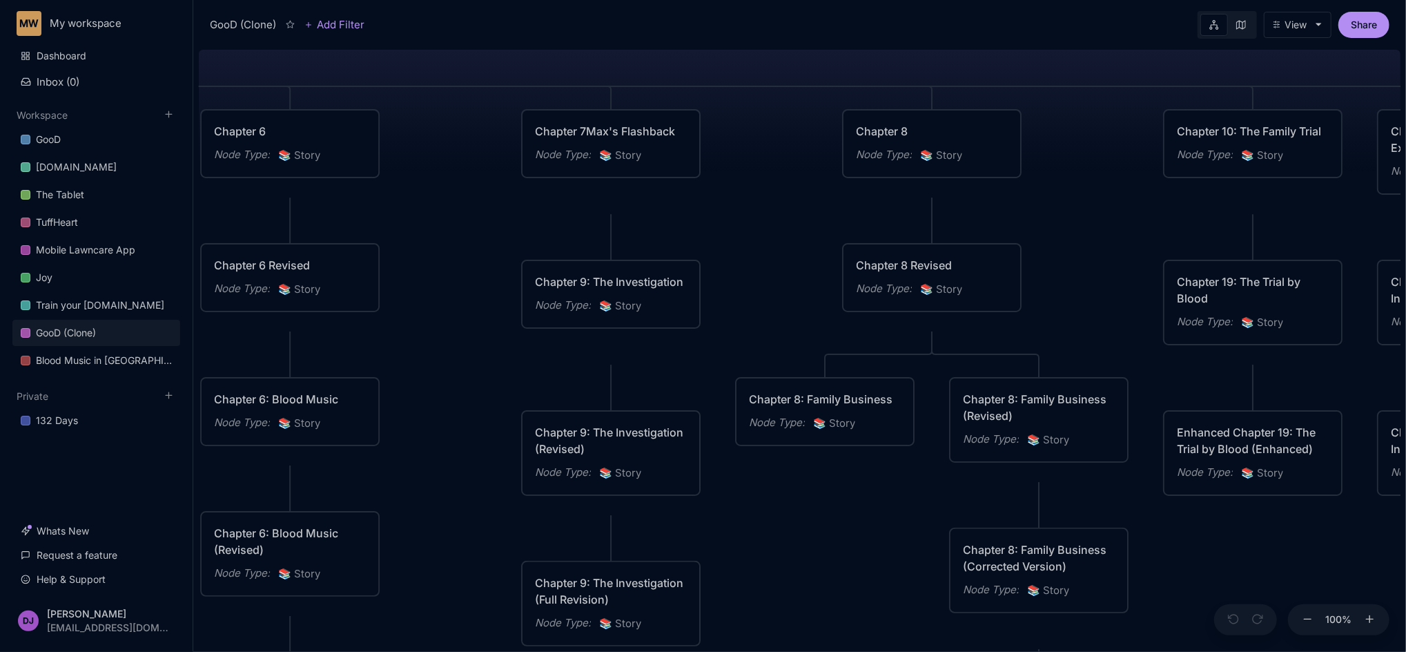
drag, startPoint x: 1045, startPoint y: 296, endPoint x: 833, endPoint y: 595, distance: 367.1
click at [833, 595] on div "GooD (Clone) PLOT Node Type : 💎 Epic Status : Done Plot Revised Node Type : 📚 S…" at bounding box center [800, 348] width 1202 height 608
click at [857, 432] on div "Chapter 8: Family Business Node Type : 📚 Story" at bounding box center [825, 411] width 152 height 41
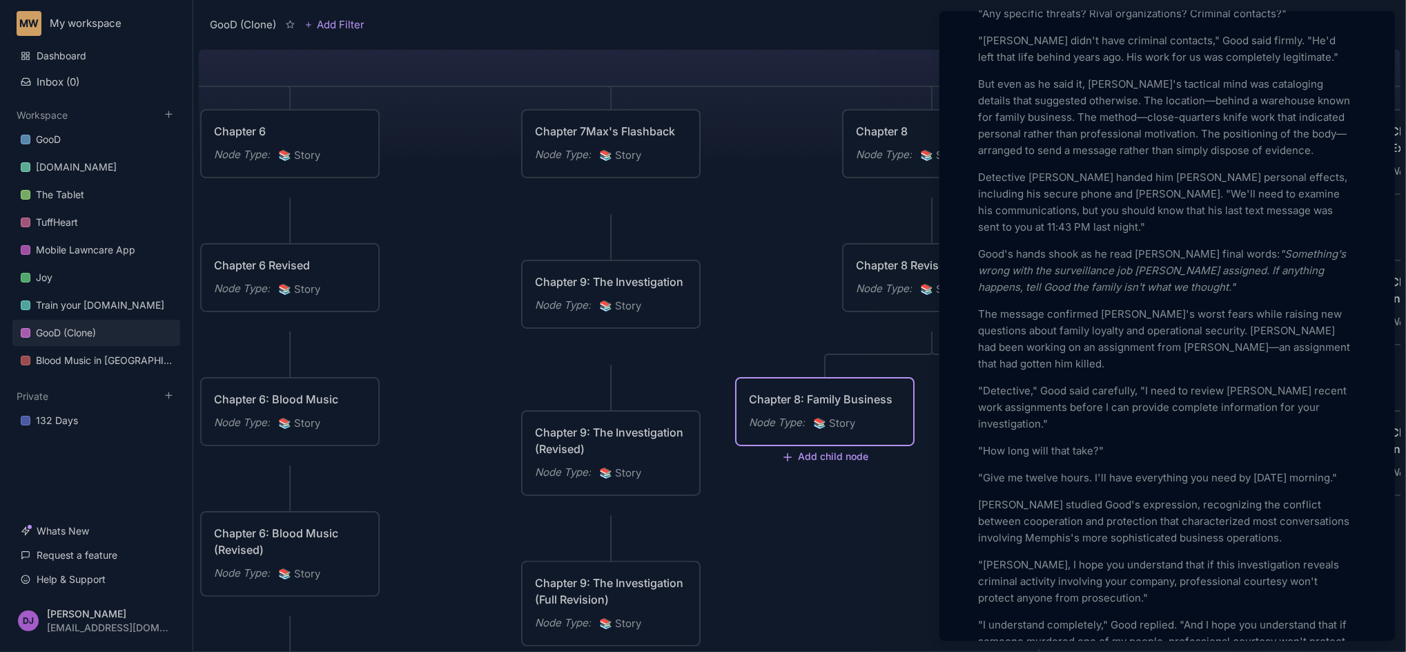
scroll to position [1252, 0]
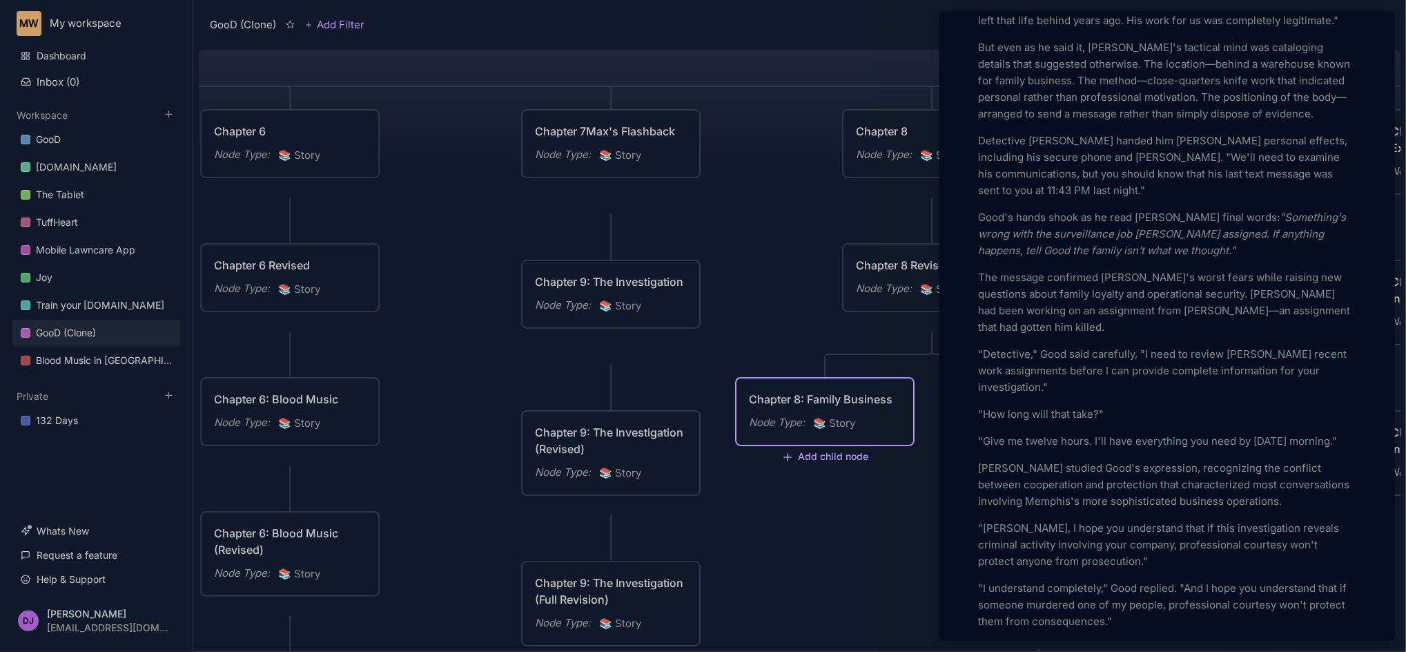
click at [880, 577] on div at bounding box center [703, 326] width 1406 height 652
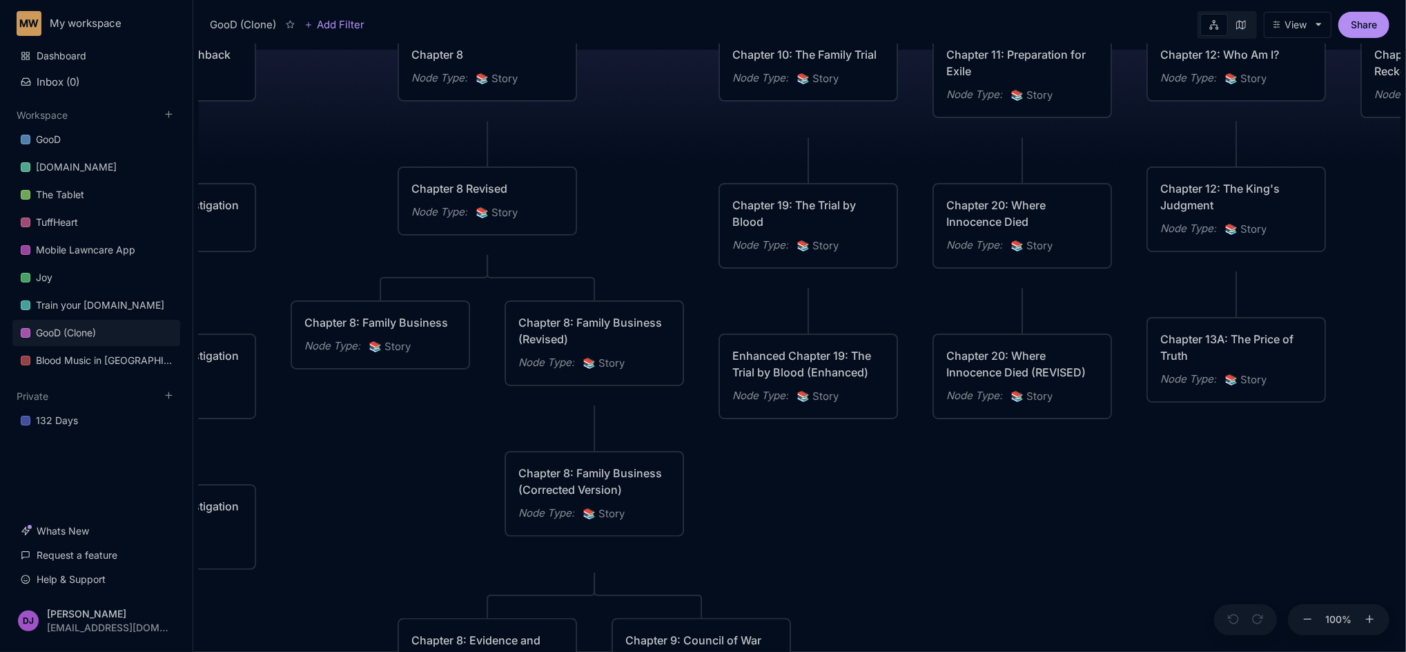
drag, startPoint x: 1138, startPoint y: 245, endPoint x: 682, endPoint y: 171, distance: 461.7
click at [682, 171] on div "GooD (Clone) PLOT Node Type : 💎 Epic Status : Done Plot Revised Node Type : 📚 S…" at bounding box center [800, 348] width 1202 height 608
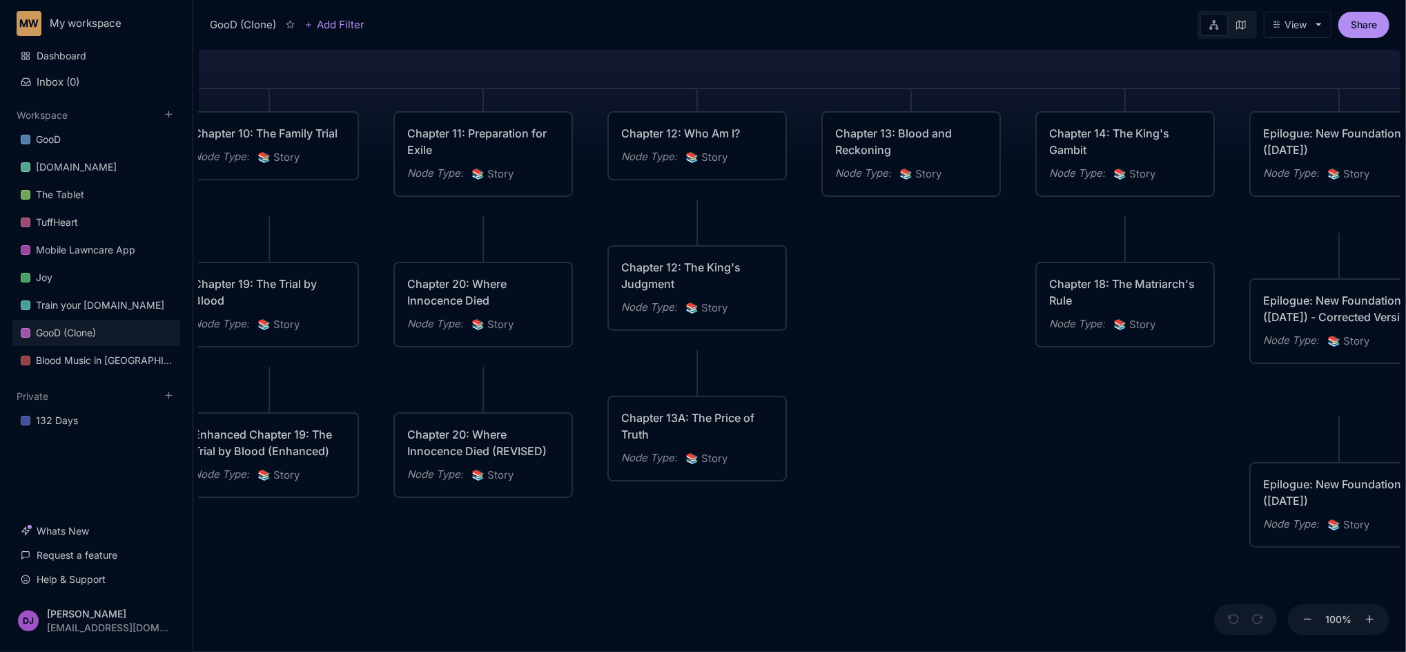
drag, startPoint x: 1337, startPoint y: 537, endPoint x: 809, endPoint y: 613, distance: 533.6
click at [809, 613] on div "GooD (Clone) PLOT Node Type : 💎 Epic Status : Done Plot Revised Node Type : 📚 S…" at bounding box center [800, 348] width 1202 height 608
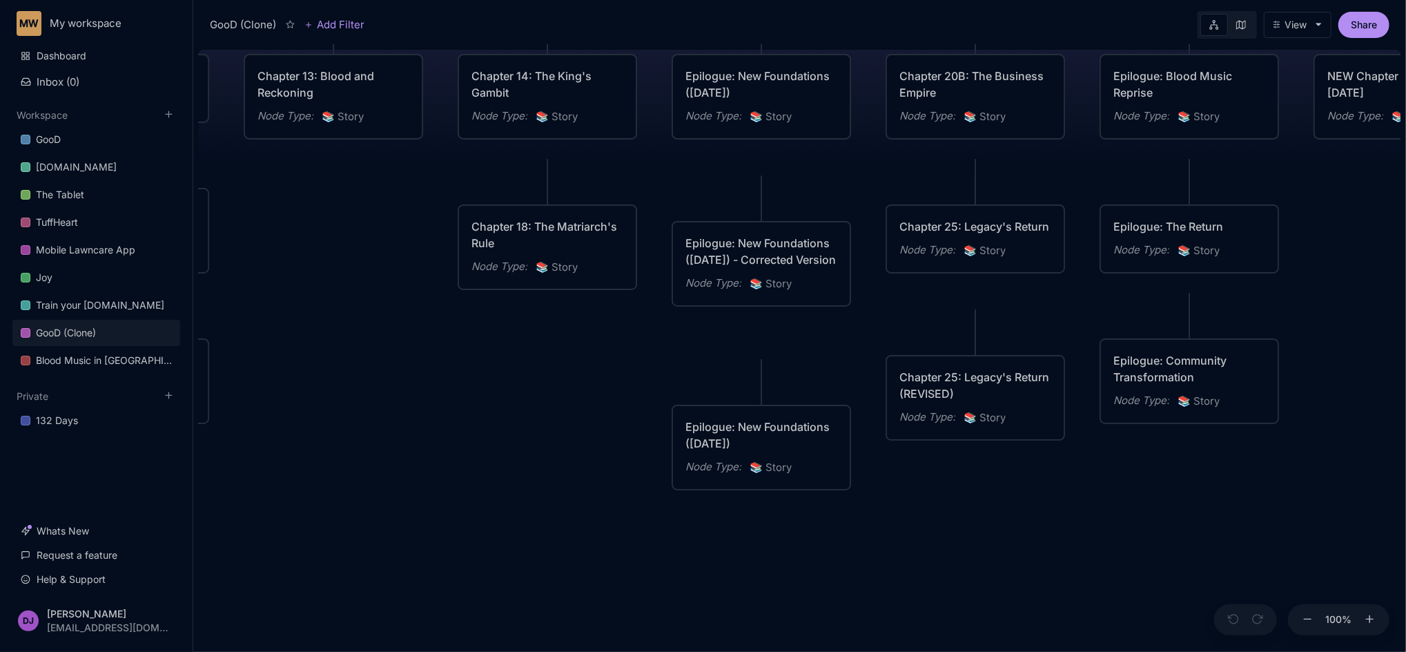
drag, startPoint x: 1129, startPoint y: 552, endPoint x: 551, endPoint y: 495, distance: 580.8
click at [551, 495] on div "GooD (Clone) PLOT Node Type : 💎 Epic Status : Done Plot Revised Node Type : 📚 S…" at bounding box center [800, 348] width 1202 height 608
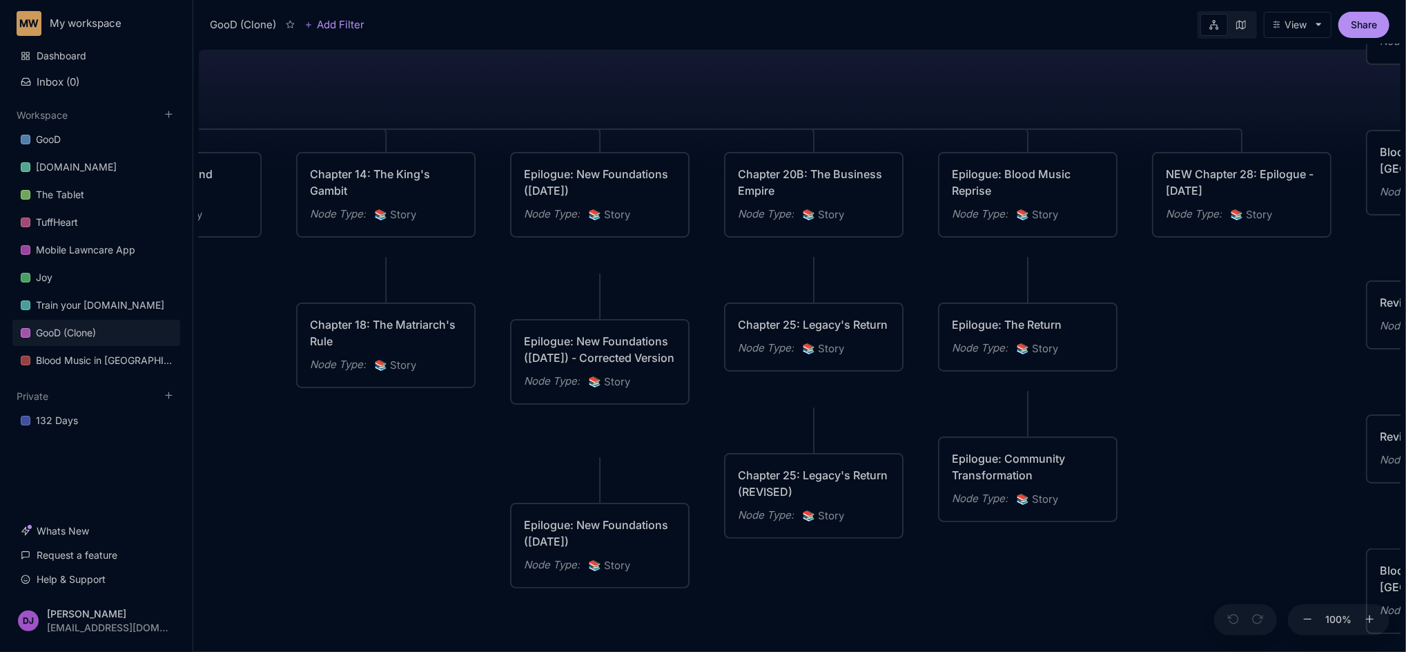
drag, startPoint x: 1224, startPoint y: 531, endPoint x: 1057, endPoint y: 639, distance: 199.2
click at [1057, 639] on div "GooD (Clone) PLOT Node Type : 💎 Epic Status : Done Plot Revised Node Type : 📚 S…" at bounding box center [800, 348] width 1202 height 608
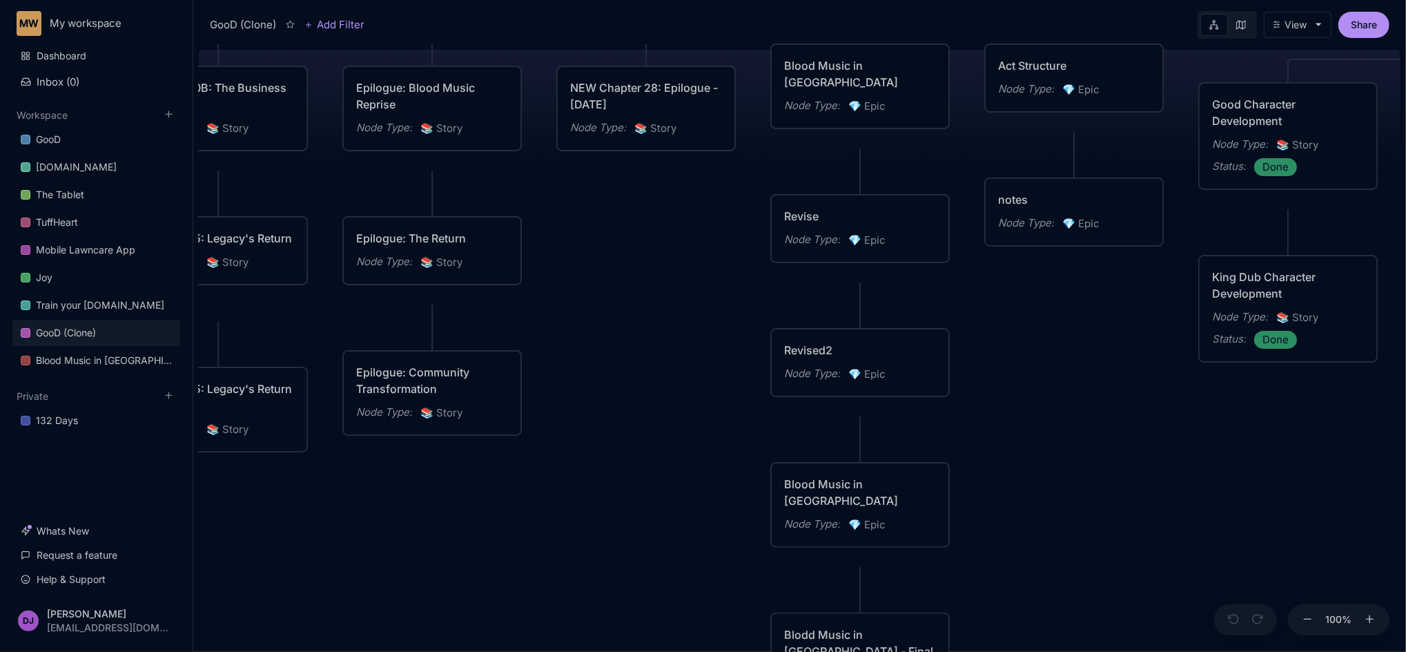
drag, startPoint x: 1284, startPoint y: 427, endPoint x: 694, endPoint y: 330, distance: 598.3
click at [694, 330] on div "GooD (Clone) PLOT Node Type : 💎 Epic Status : Done Plot Revised Node Type : 📚 S…" at bounding box center [800, 348] width 1202 height 608
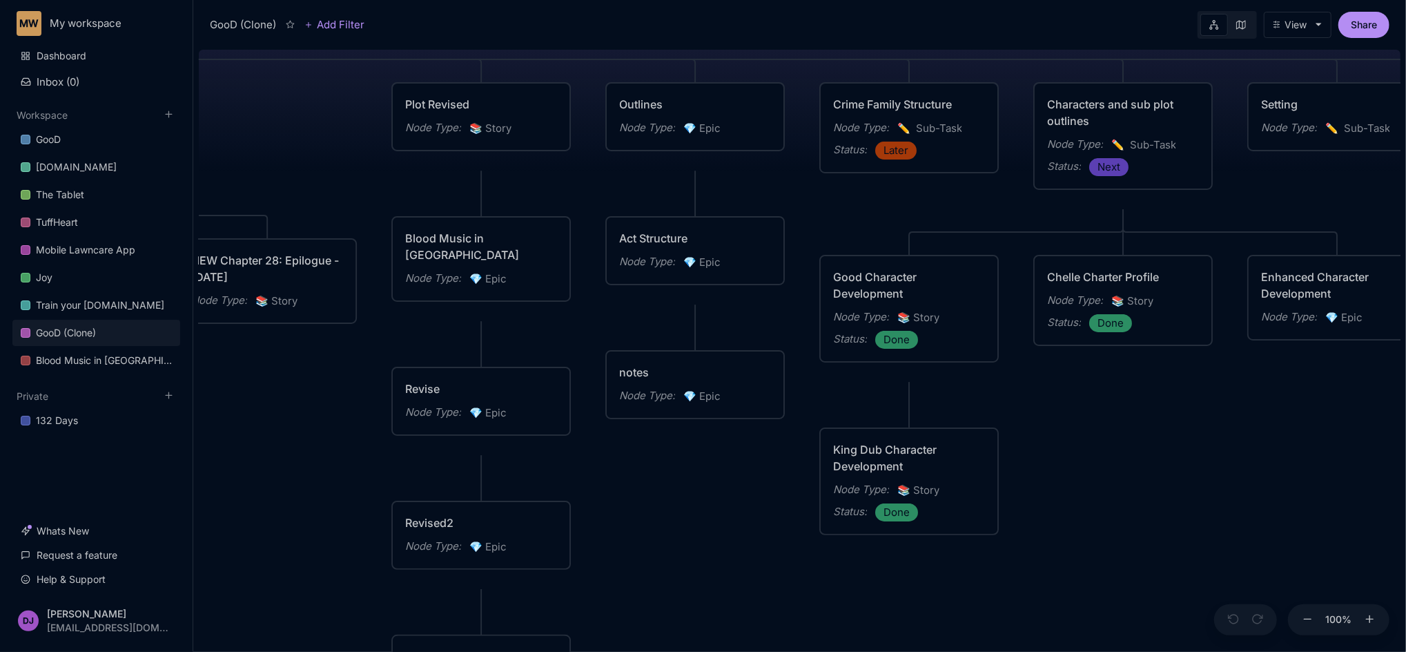
drag, startPoint x: 1121, startPoint y: 499, endPoint x: 742, endPoint y: 671, distance: 416.5
click at [742, 651] on html "MW My workspace Dashboard Inbox ( 0 ) Workspace GooD [DOMAIN_NAME] The Tablet T…" at bounding box center [703, 326] width 1406 height 652
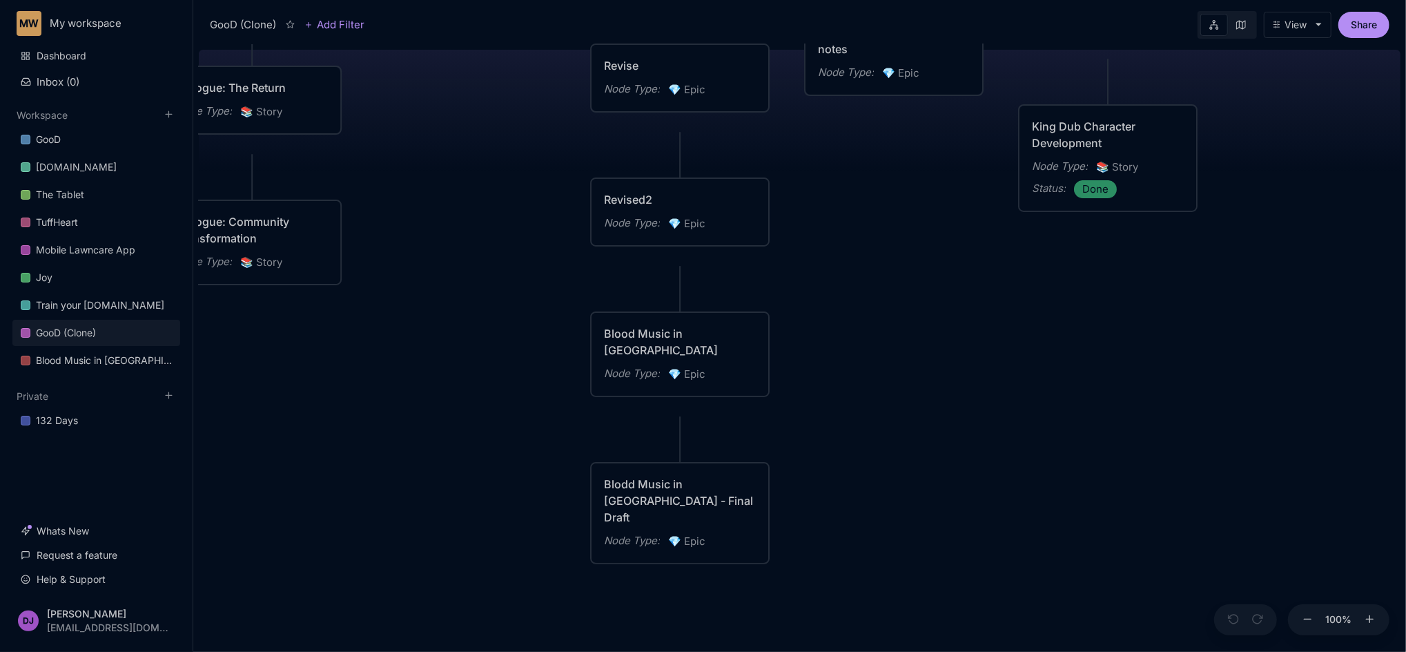
drag, startPoint x: 775, startPoint y: 589, endPoint x: 974, endPoint y: 266, distance: 379.4
click at [974, 266] on div "GooD (Clone) PLOT Node Type : 💎 Epic Status : Done Plot Revised Node Type : 📚 S…" at bounding box center [800, 348] width 1202 height 608
click at [719, 509] on div "Blodd Music in [GEOGRAPHIC_DATA] - Final Draft" at bounding box center [680, 501] width 152 height 50
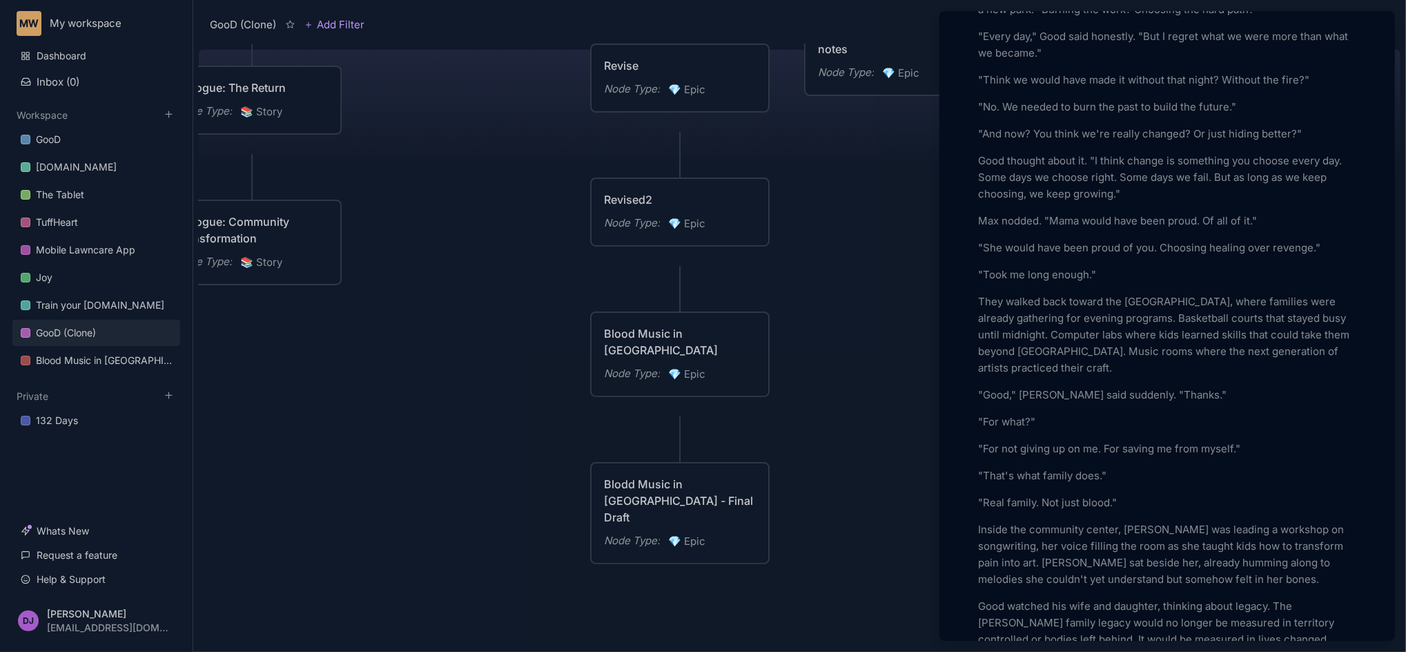
scroll to position [25736, 0]
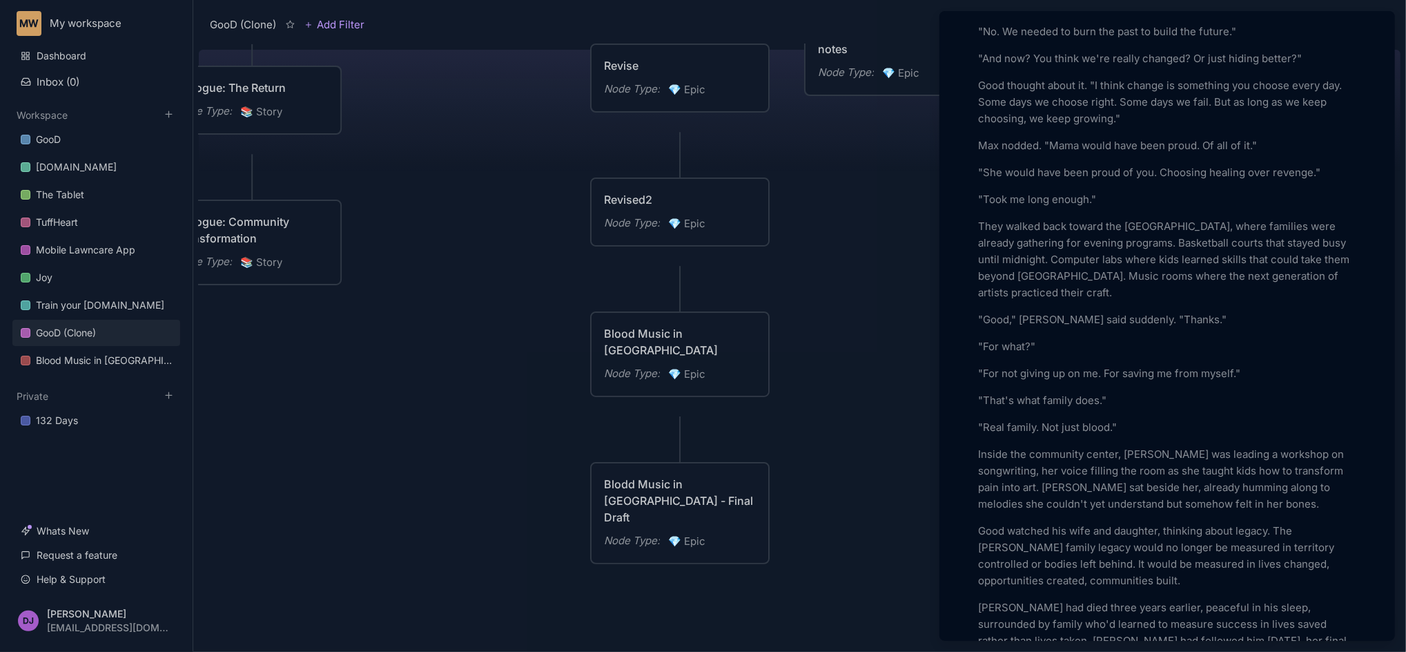
click at [869, 396] on div at bounding box center [703, 326] width 1406 height 652
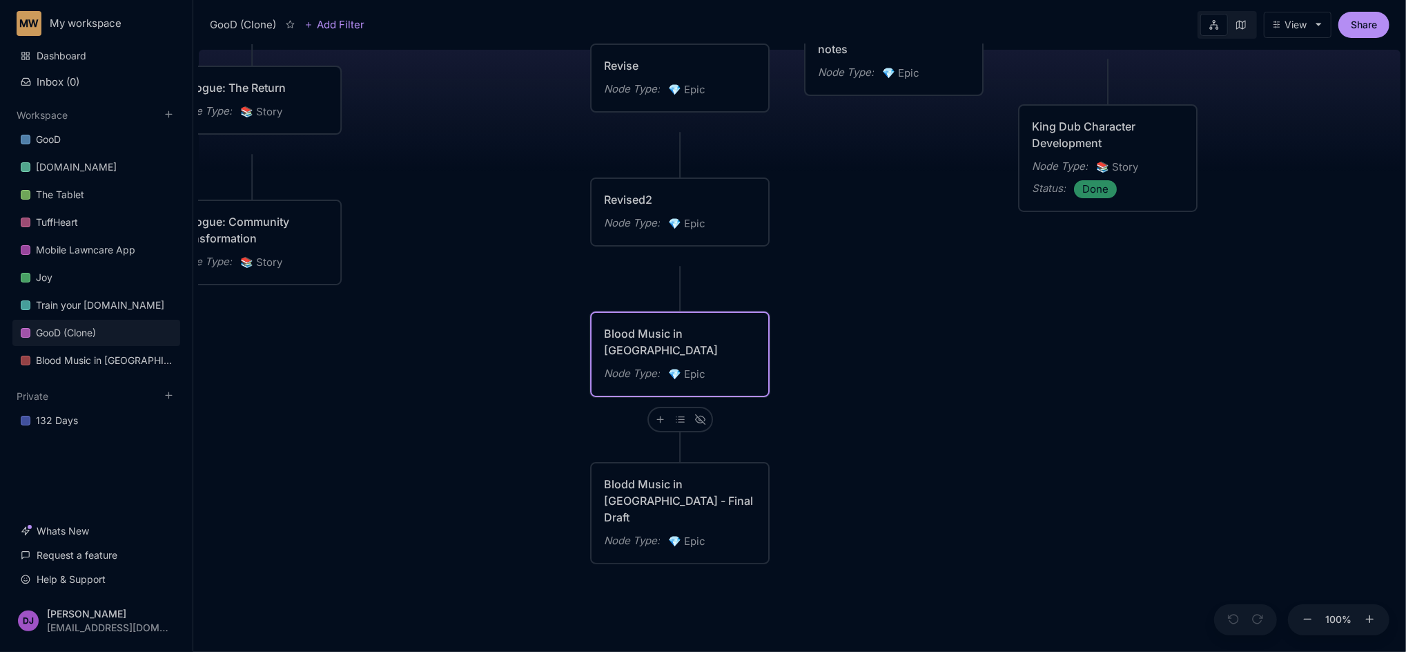
click at [715, 351] on div "Blood Music in [GEOGRAPHIC_DATA]" at bounding box center [680, 341] width 152 height 33
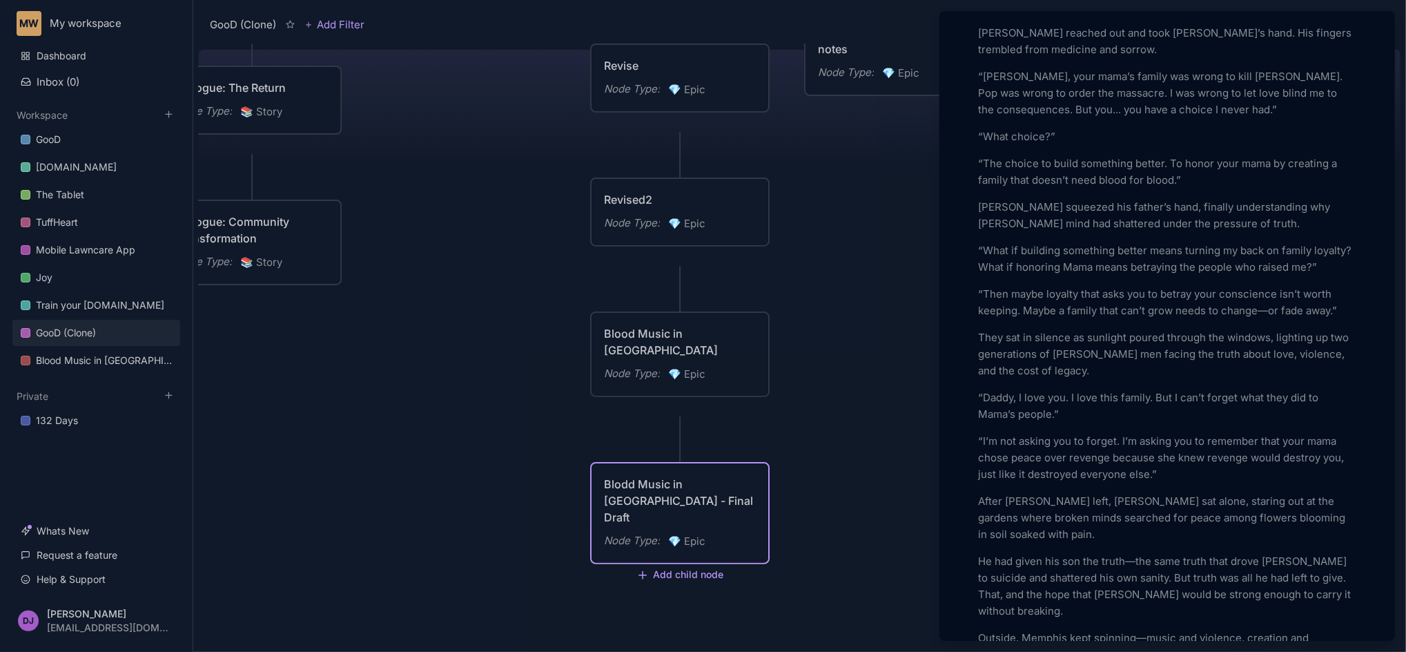
scroll to position [21689, 0]
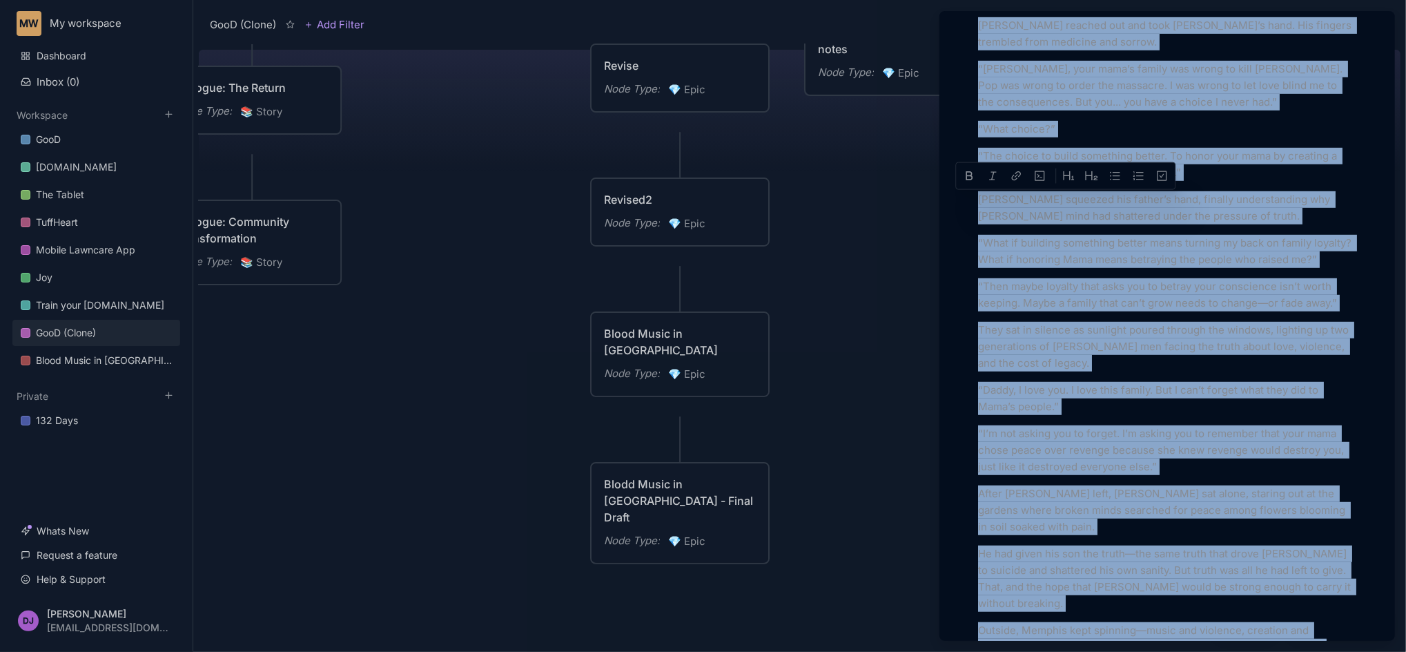
scroll to position [21694, 0]
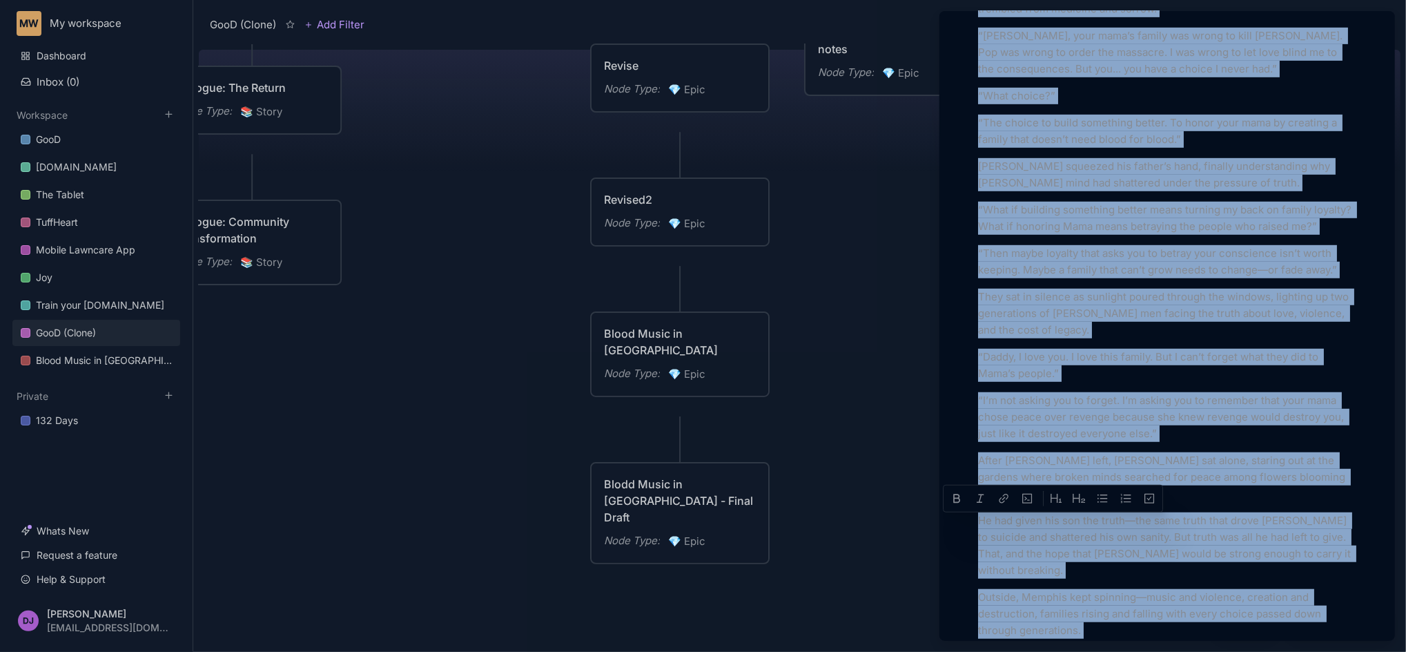
drag, startPoint x: 978, startPoint y: 240, endPoint x: 1119, endPoint y: 471, distance: 270.2
copy div "Lor Ipsumdo si Ametconsec Adipis Elit Seddoeiu tempor inci utla e dolor magna a…"
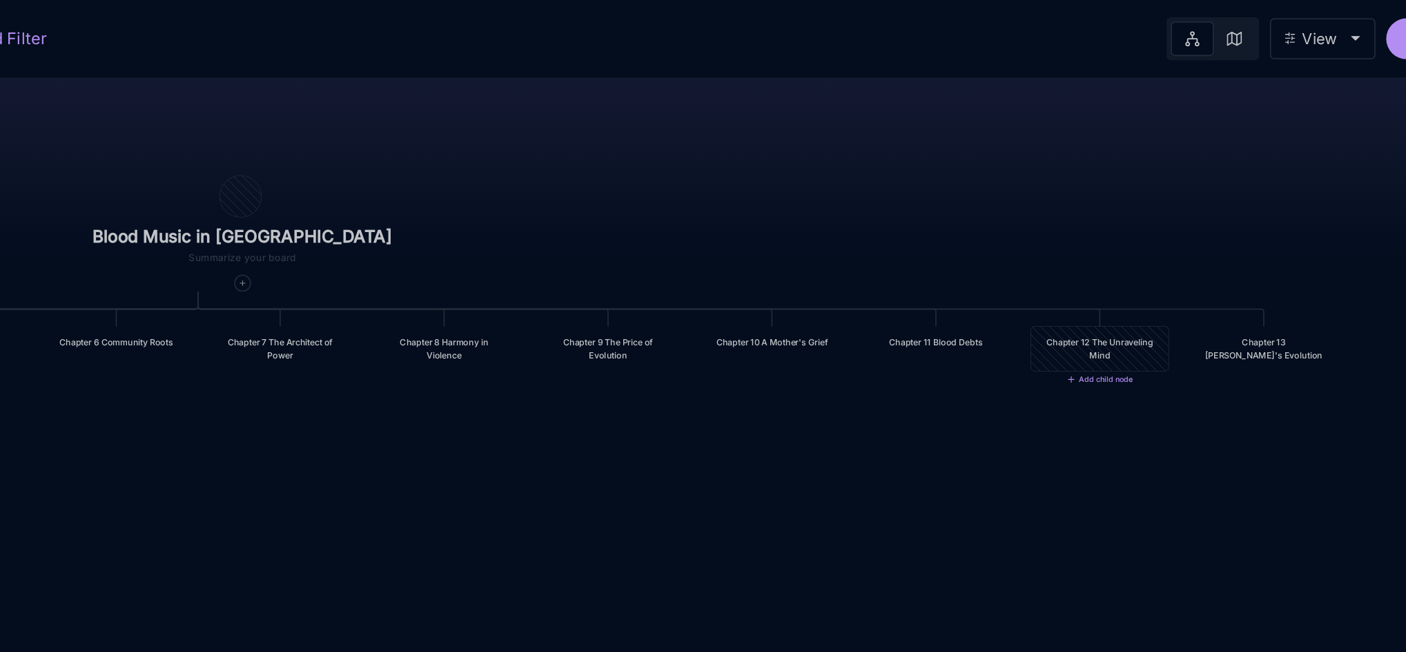
click at [1146, 229] on div "Chapter 12 The Unraveling Mind" at bounding box center [1155, 223] width 76 height 17
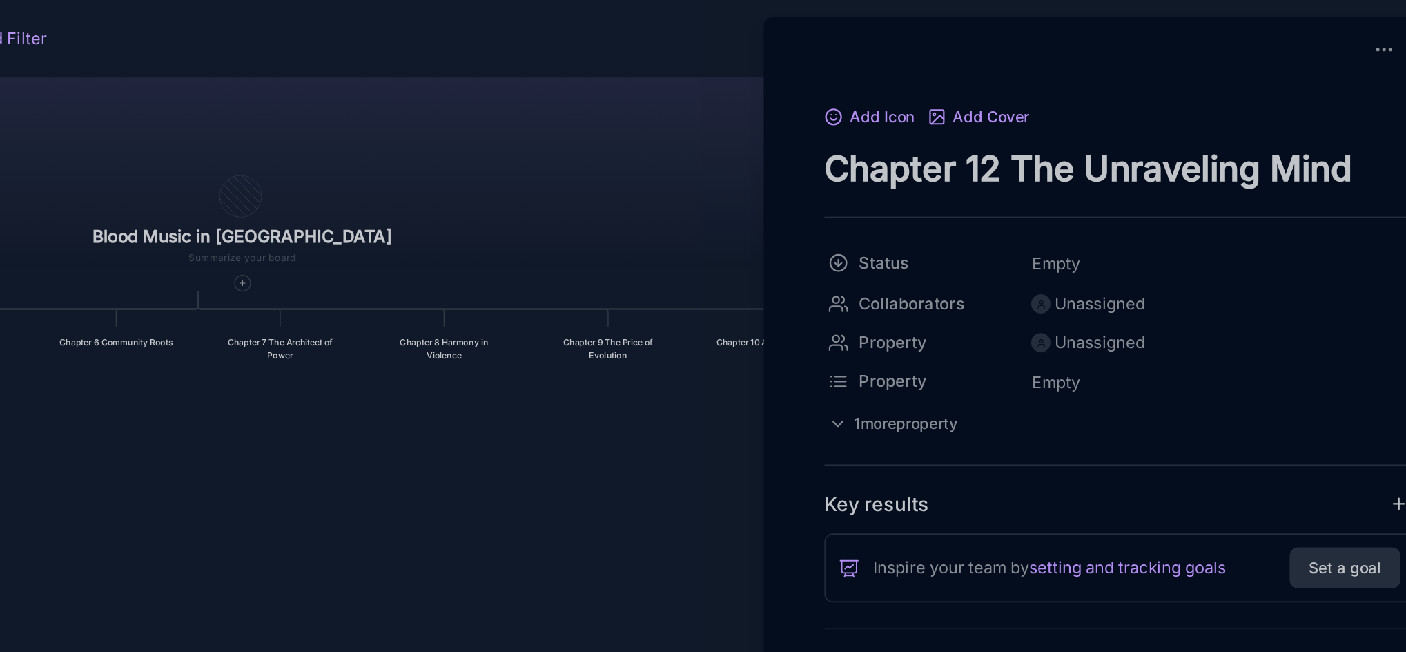
click at [844, 283] on div at bounding box center [703, 326] width 1406 height 652
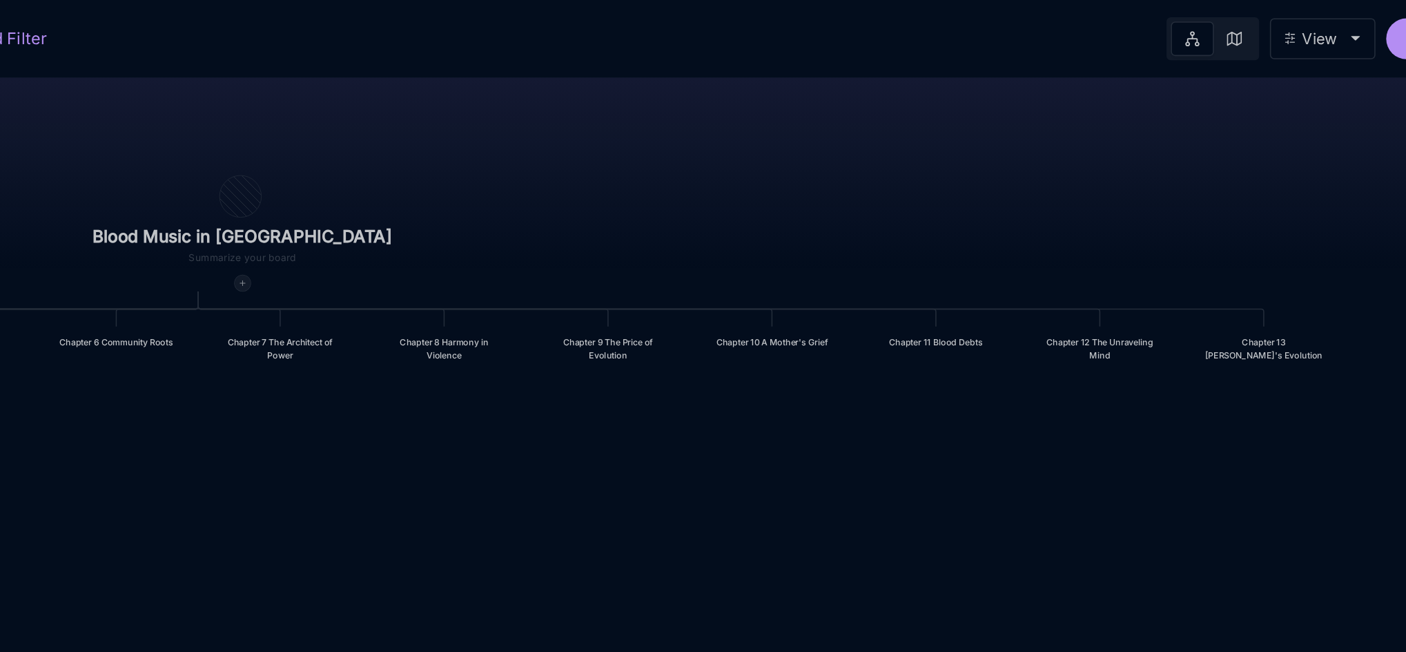
click at [603, 183] on icon at bounding box center [606, 182] width 6 height 6
click at [1162, 229] on div "Chapter 12 The Unraveling Mind" at bounding box center [1155, 223] width 76 height 17
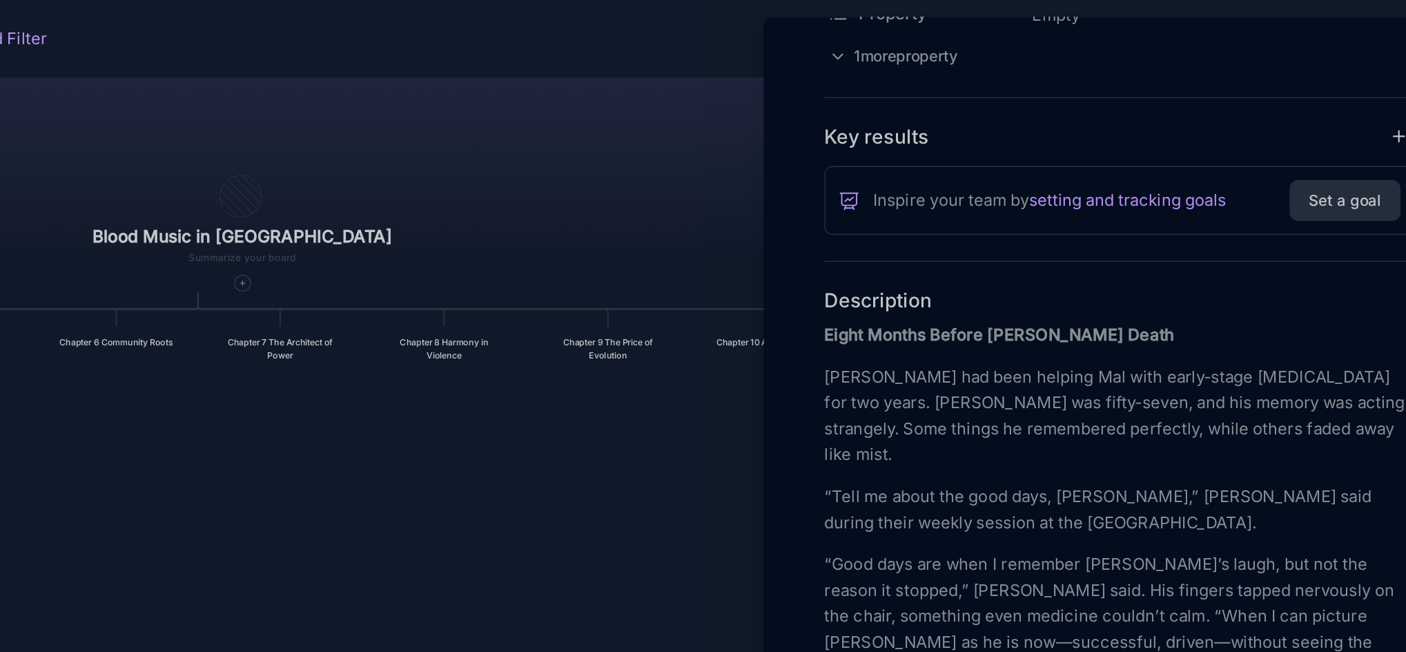
scroll to position [405, 0]
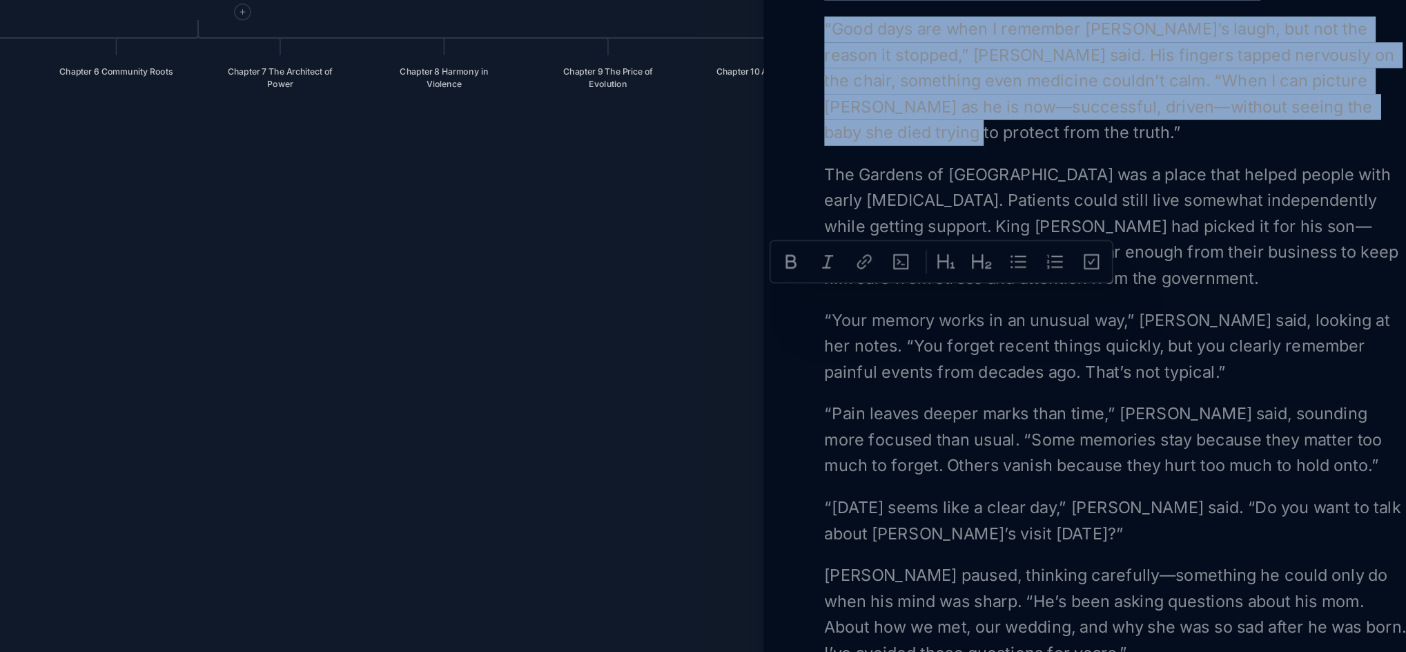
drag, startPoint x: 979, startPoint y: 144, endPoint x: 1078, endPoint y: 310, distance: 193.5
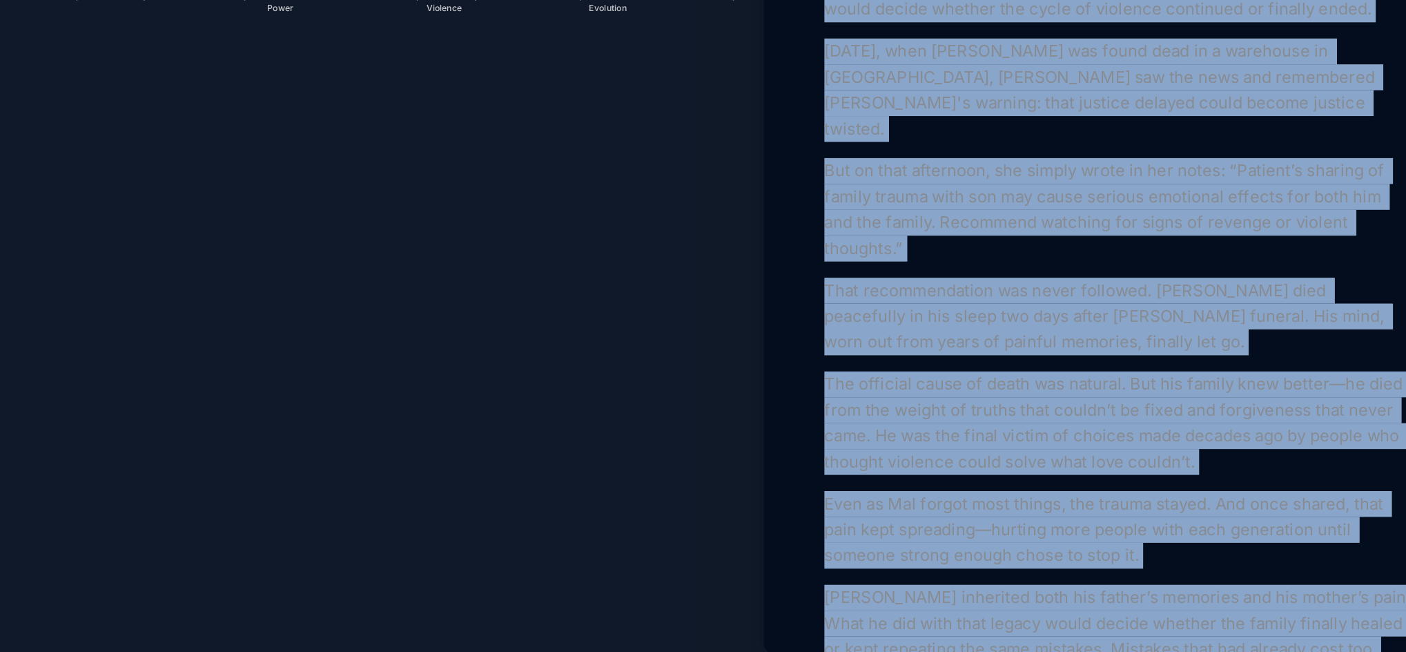
scroll to position [2133, 0]
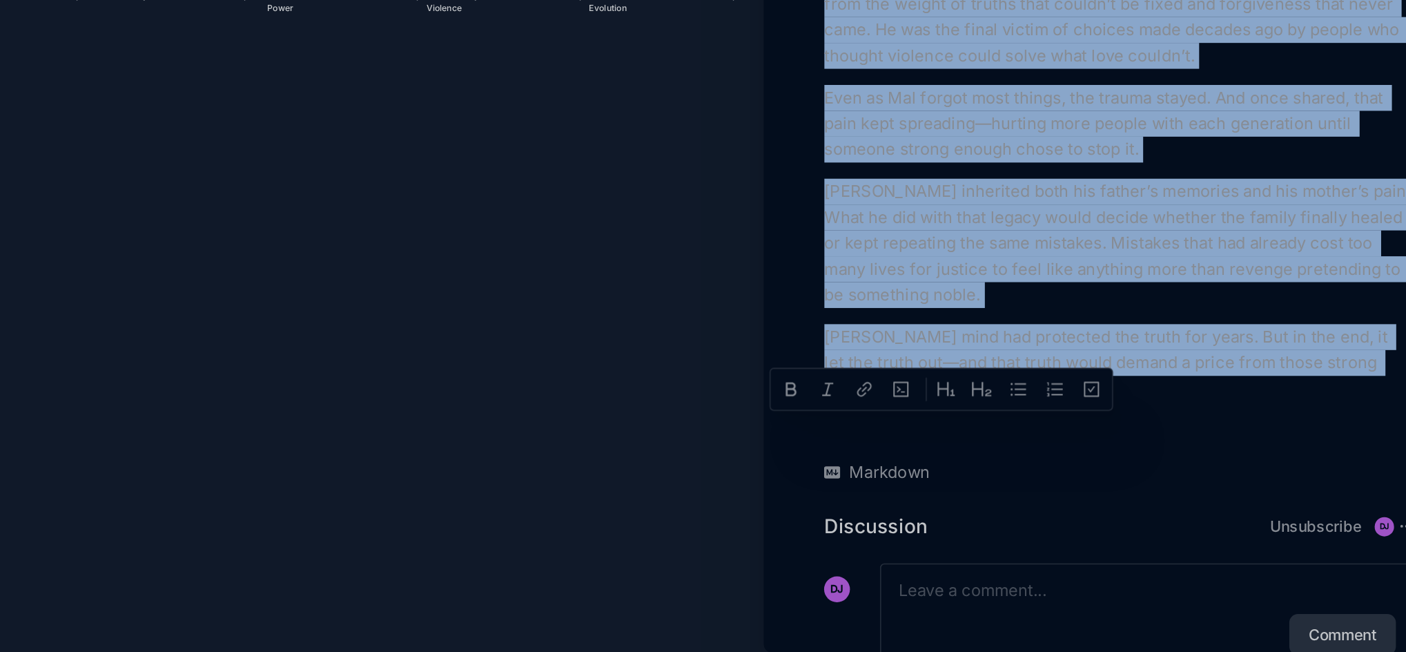
drag, startPoint x: 979, startPoint y: 261, endPoint x: 1208, endPoint y: 452, distance: 298.5
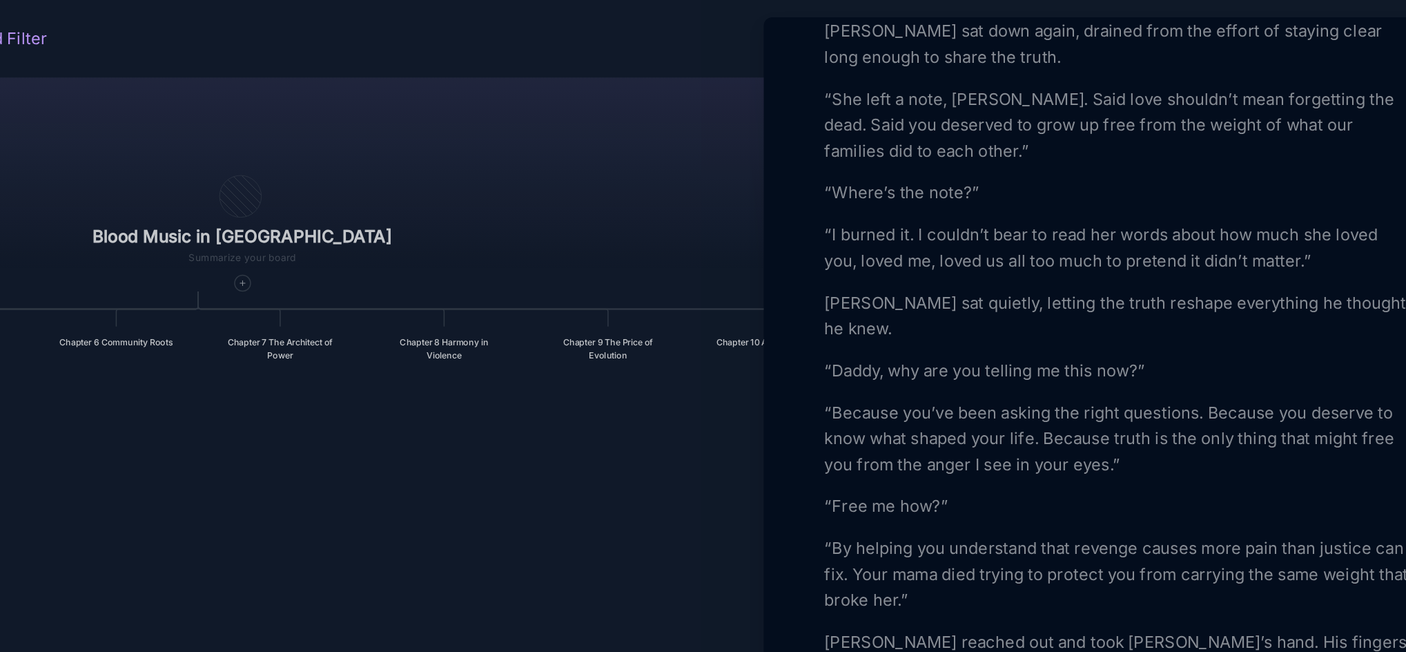
scroll to position [2738, 0]
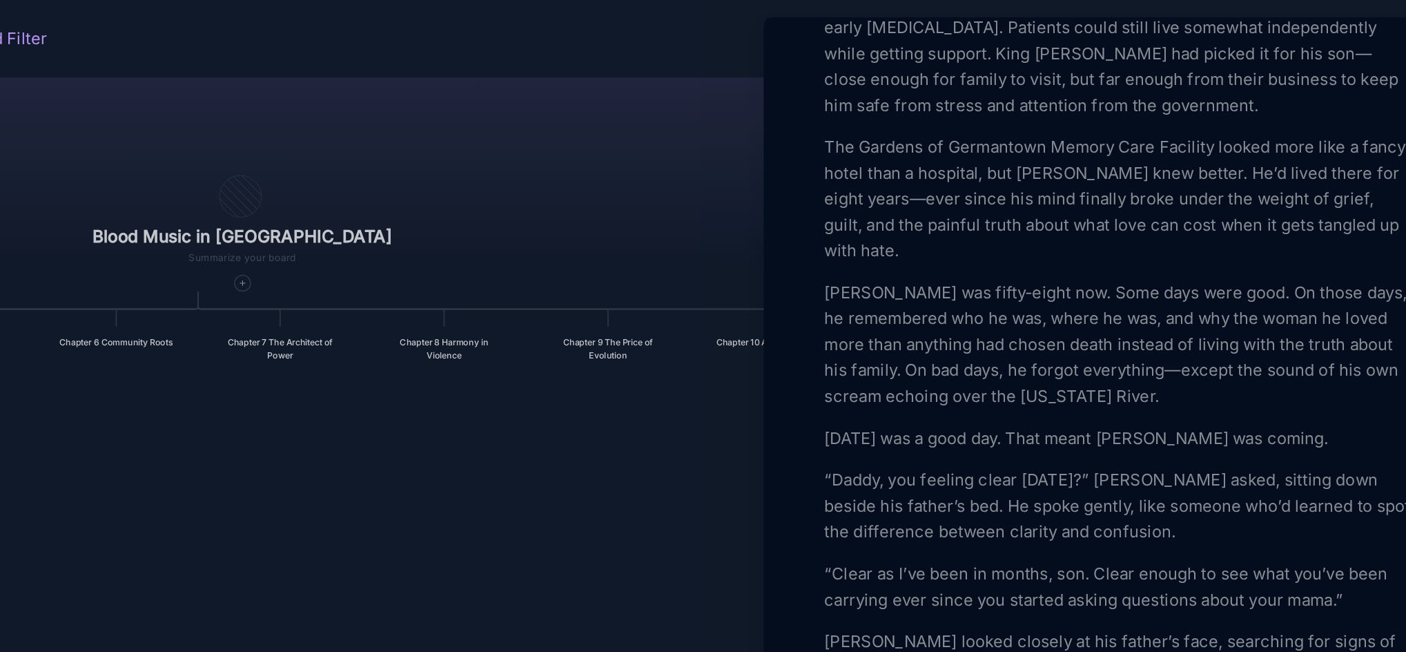
scroll to position [515, 0]
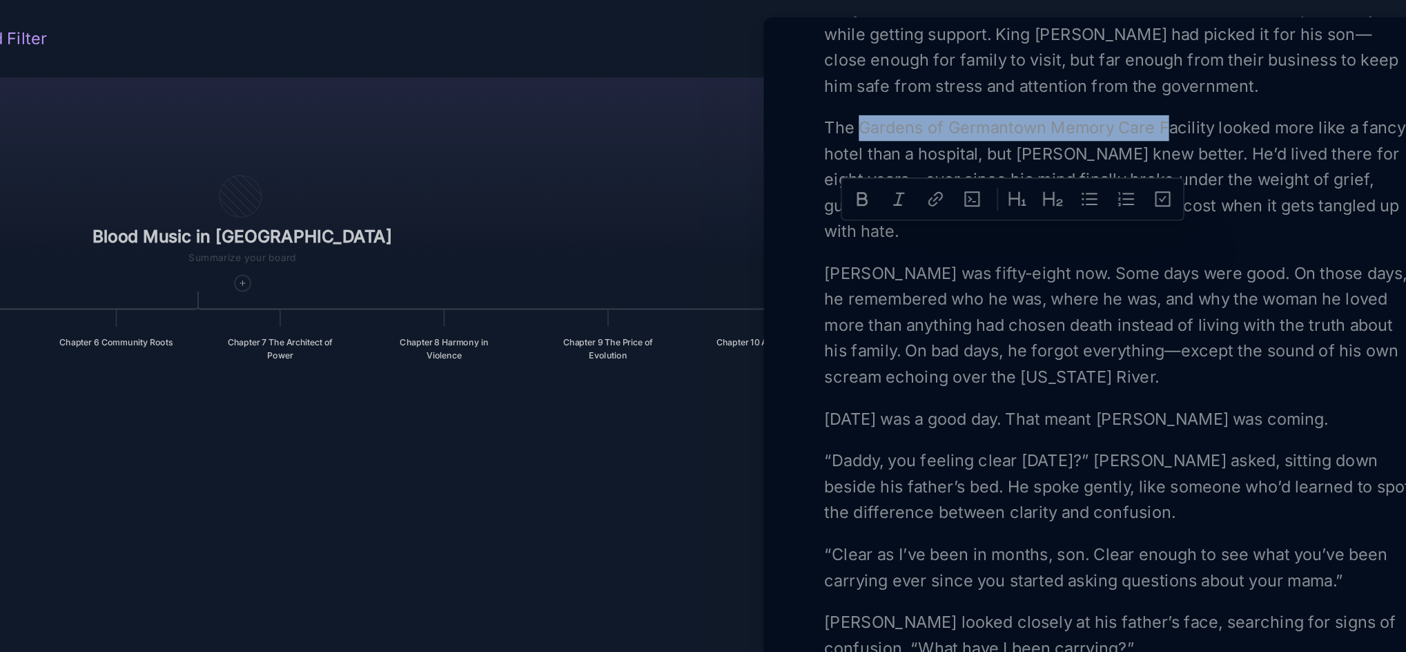
drag, startPoint x: 1199, startPoint y: 152, endPoint x: 1002, endPoint y: 147, distance: 197.5
click at [1002, 147] on p "The Gardens of Germantown Memory Care Facility looked more like a fancy hotel t…" at bounding box center [1167, 115] width 378 height 83
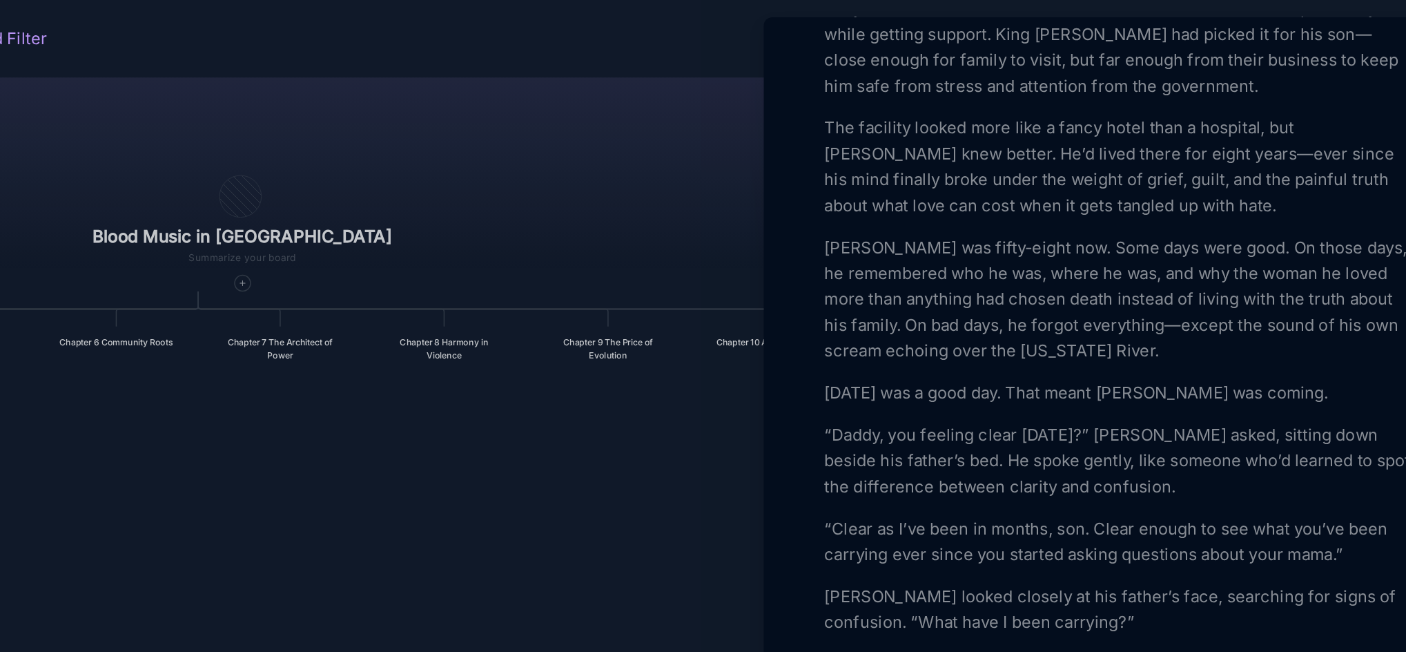
click at [1010, 140] on p "The facility looked more like a fancy hotel than a hospital, but Mallory Wright…" at bounding box center [1167, 107] width 378 height 66
click at [1014, 232] on p "[PERSON_NAME] was fifty-eight now. Some days were good. On those days, he remem…" at bounding box center [1167, 192] width 378 height 83
